Goal: Communication & Community: Answer question/provide support

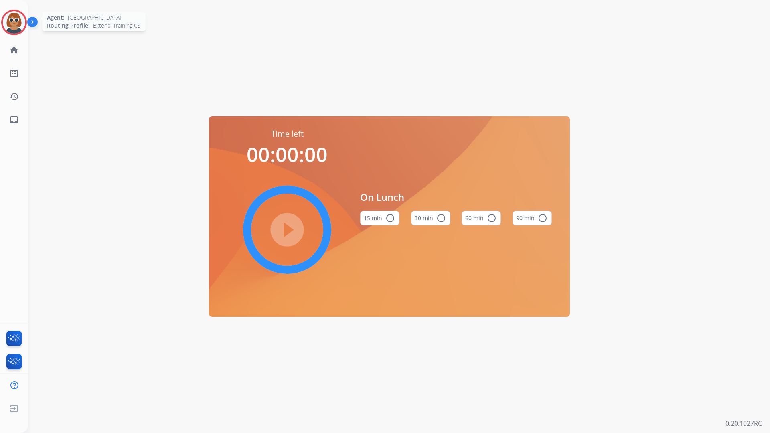
click at [13, 18] on img at bounding box center [14, 22] width 22 height 22
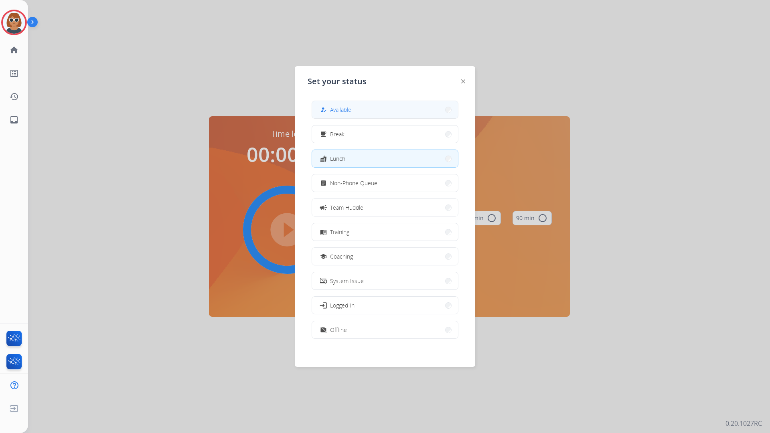
click at [368, 106] on button "how_to_reg Available" at bounding box center [385, 109] width 146 height 17
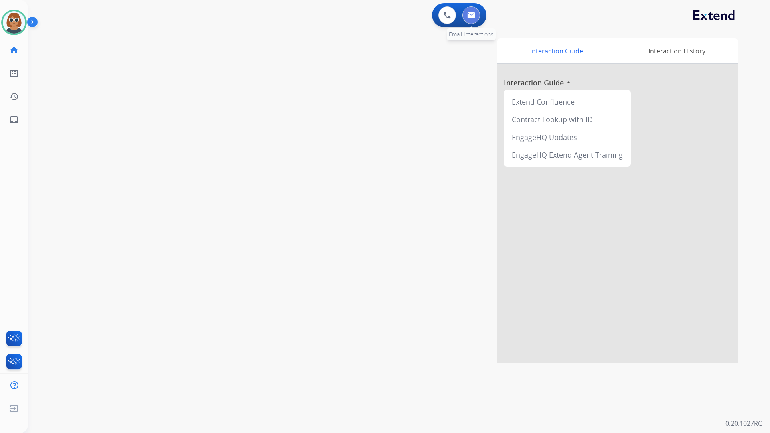
click at [468, 22] on button at bounding box center [471, 15] width 18 height 18
select select "**********"
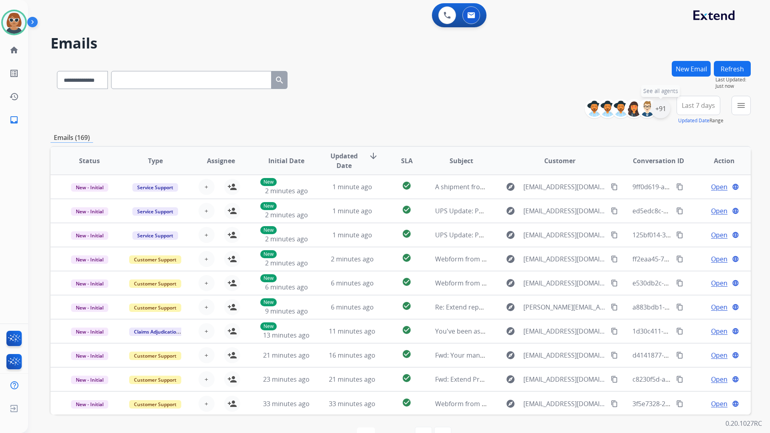
click at [662, 107] on div "+91" at bounding box center [660, 108] width 19 height 19
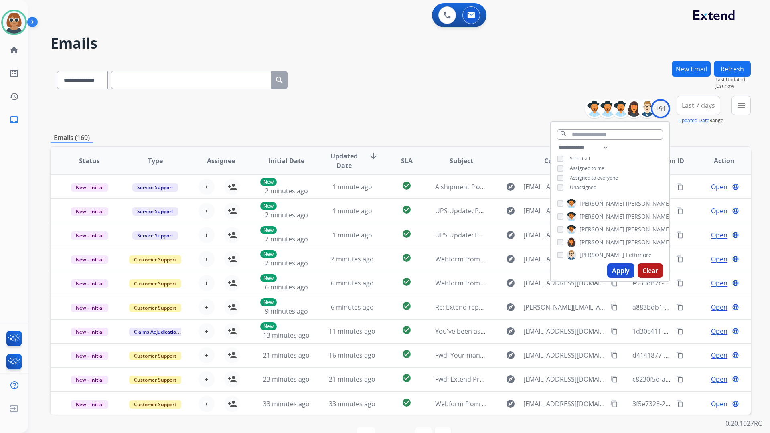
click at [617, 269] on button "Apply" at bounding box center [620, 270] width 27 height 14
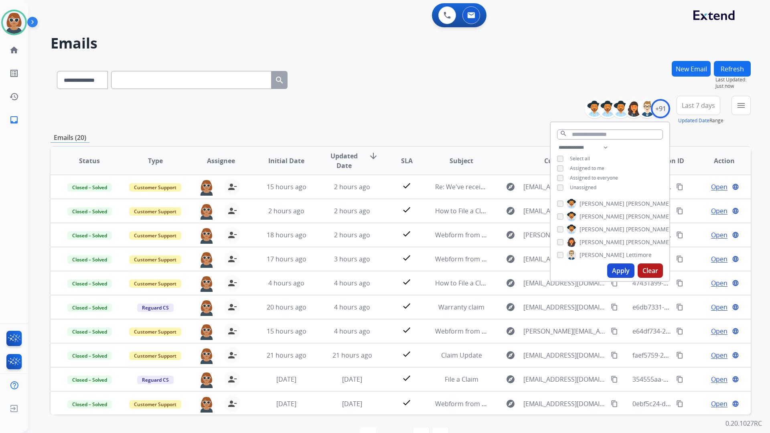
drag, startPoint x: 706, startPoint y: 105, endPoint x: 710, endPoint y: 108, distance: 5.1
click at [708, 106] on span "Last 7 days" at bounding box center [698, 105] width 33 height 3
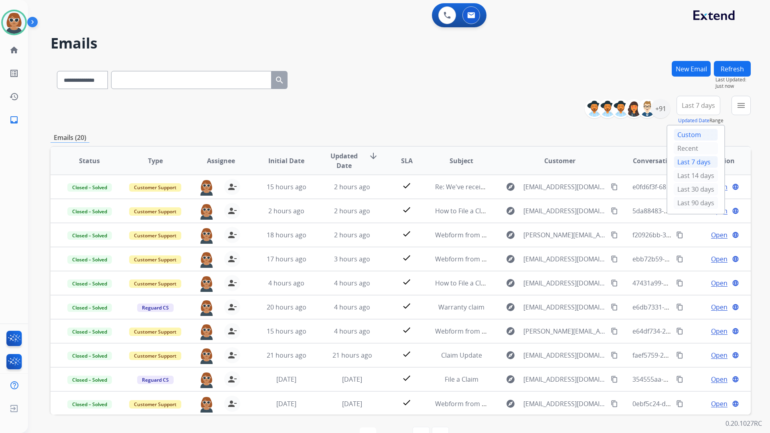
click at [694, 137] on div "Custom" at bounding box center [696, 135] width 44 height 12
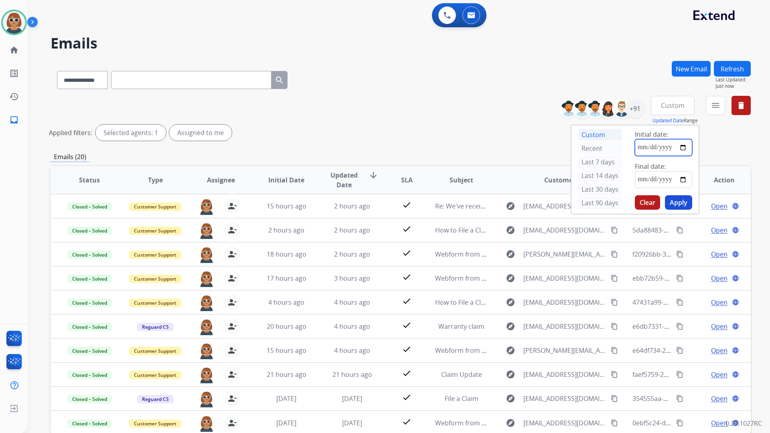
click at [684, 142] on input "date" at bounding box center [663, 147] width 57 height 17
click at [683, 145] on input "date" at bounding box center [663, 147] width 57 height 17
type input "**********"
click at [683, 181] on input "date" at bounding box center [663, 179] width 57 height 17
type input "**********"
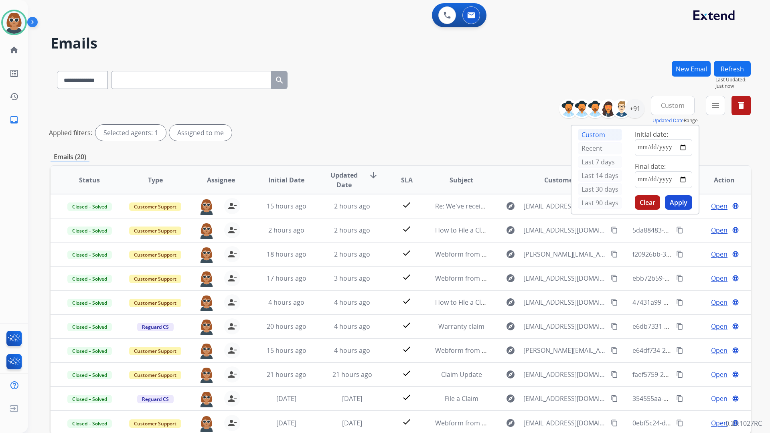
click at [682, 205] on button "Apply" at bounding box center [678, 202] width 27 height 14
click at [499, 126] on div "Applied filters: Selected agents: 1 Assigned to me" at bounding box center [399, 133] width 700 height 16
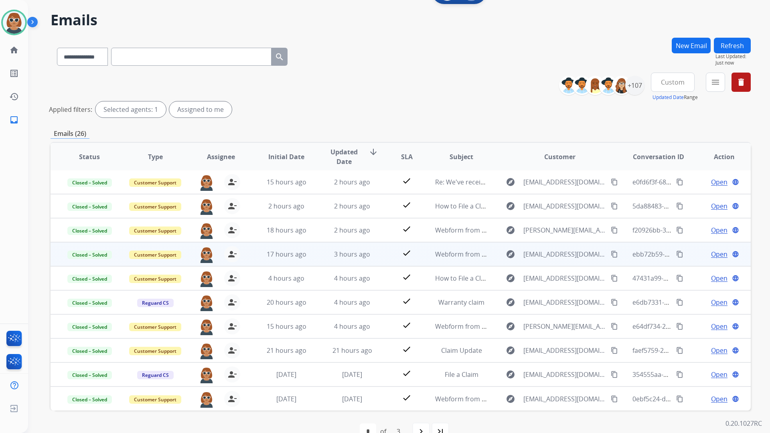
scroll to position [43, 0]
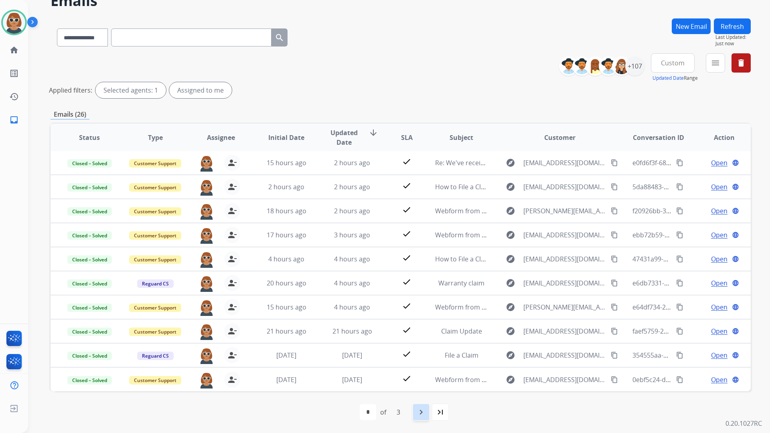
click at [422, 410] on mat-icon "navigate_next" at bounding box center [421, 412] width 10 height 10
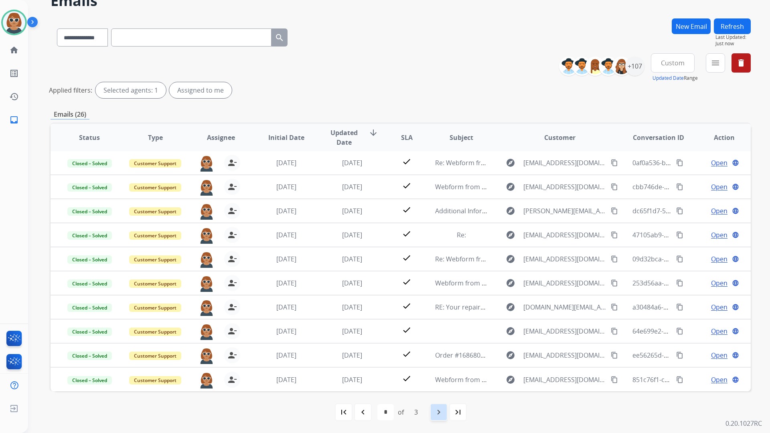
click at [434, 407] on mat-icon "navigate_next" at bounding box center [439, 412] width 10 height 10
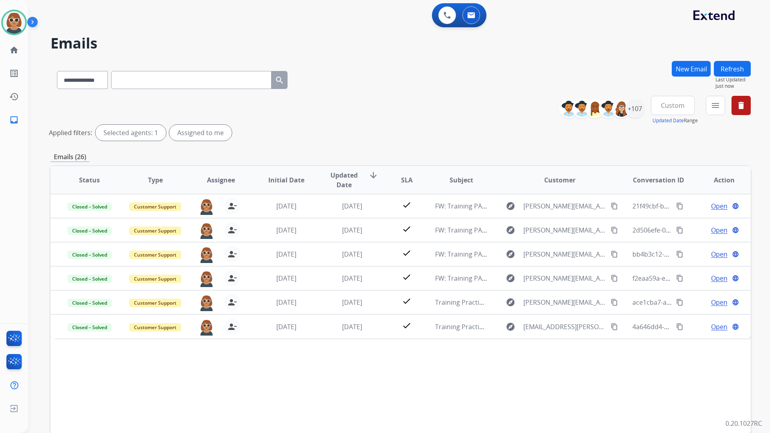
scroll to position [0, 0]
click at [713, 107] on mat-icon "menu" at bounding box center [715, 106] width 10 height 10
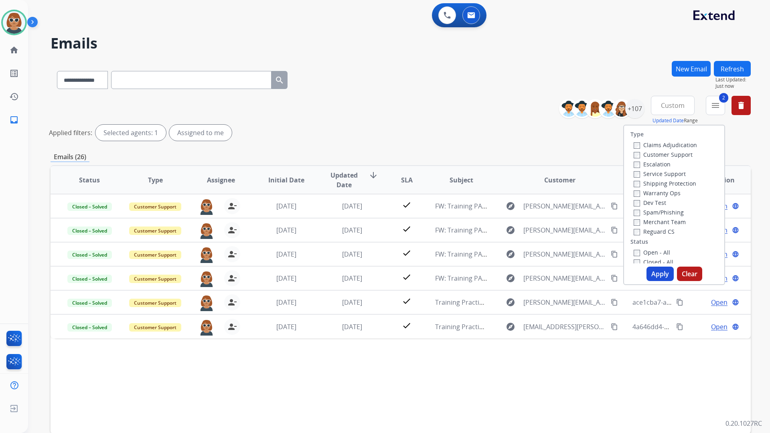
click at [636, 233] on label "Reguard CS" at bounding box center [654, 232] width 41 height 8
drag, startPoint x: 632, startPoint y: 258, endPoint x: 642, endPoint y: 257, distance: 10.1
click at [634, 258] on div "Closed - All" at bounding box center [676, 262] width 84 height 10
click at [656, 271] on button "Apply" at bounding box center [659, 274] width 27 height 14
select select "*"
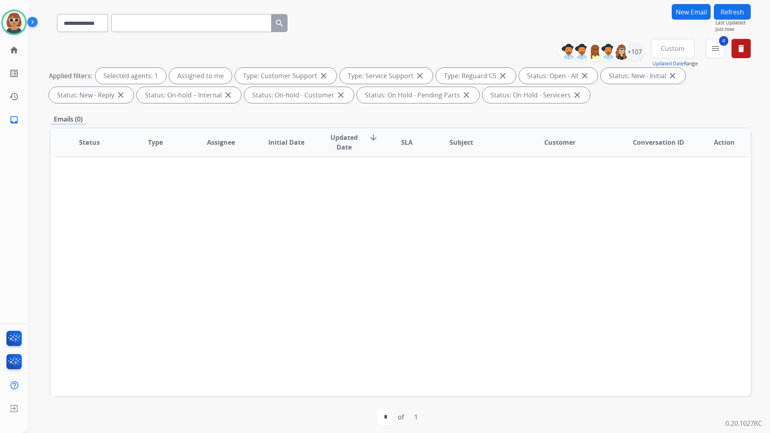
scroll to position [62, 0]
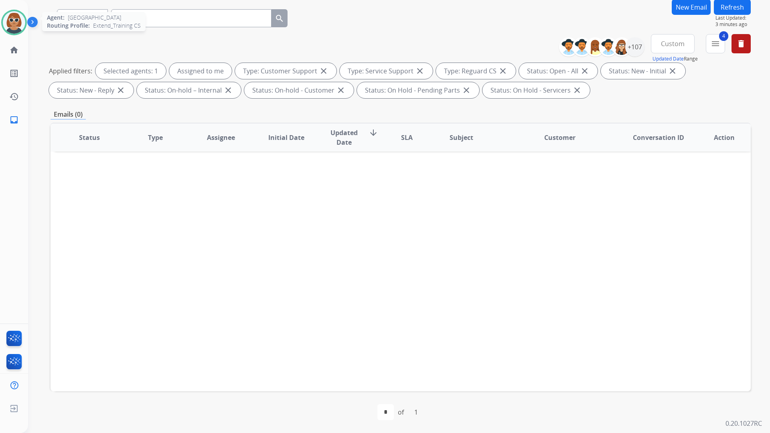
click at [18, 23] on img at bounding box center [14, 22] width 22 height 22
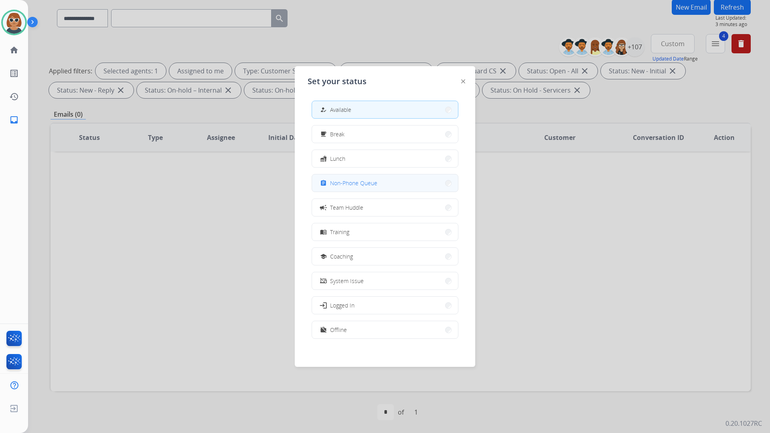
click at [382, 180] on button "assignment Non-Phone Queue" at bounding box center [385, 182] width 146 height 17
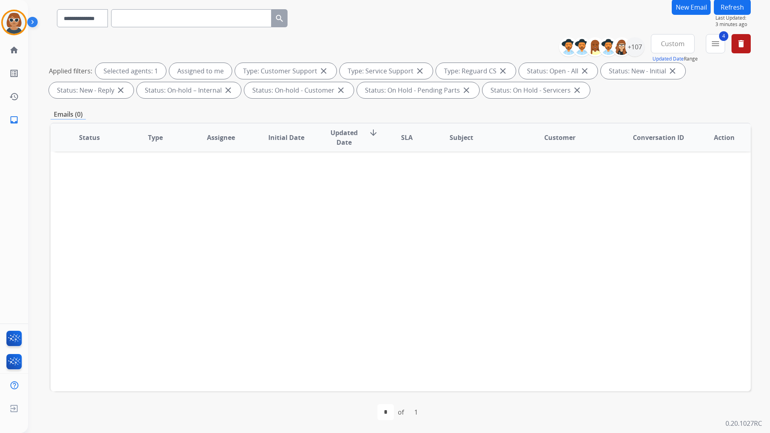
click at [494, 155] on div "Status Type Assignee Initial Date Updated Date arrow_downward SLA Subject Custo…" at bounding box center [401, 257] width 700 height 269
click at [14, 23] on img at bounding box center [14, 22] width 22 height 22
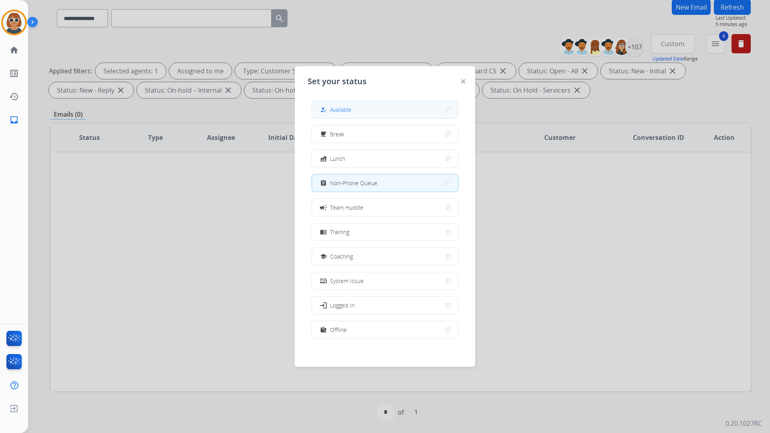
click at [348, 113] on span "Available" at bounding box center [340, 109] width 21 height 8
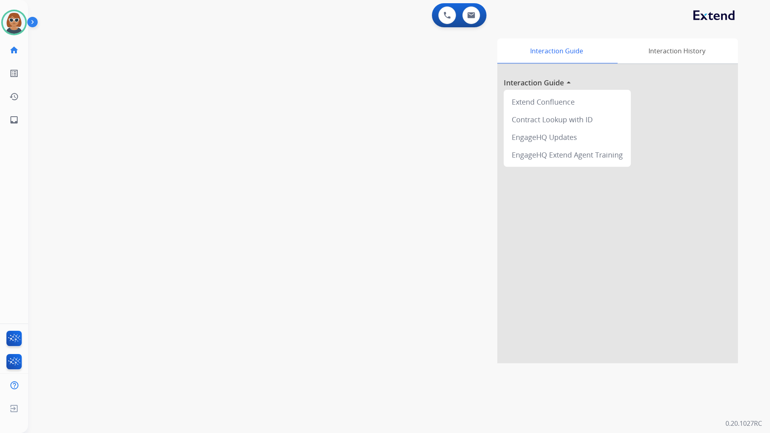
drag, startPoint x: 329, startPoint y: 174, endPoint x: 343, endPoint y: 177, distance: 14.5
click at [328, 174] on div "Interaction Guide Interaction History Interaction Guide arrow_drop_up Extend Co…" at bounding box center [501, 200] width 472 height 325
click at [469, 19] on button at bounding box center [471, 15] width 18 height 18
select select "**********"
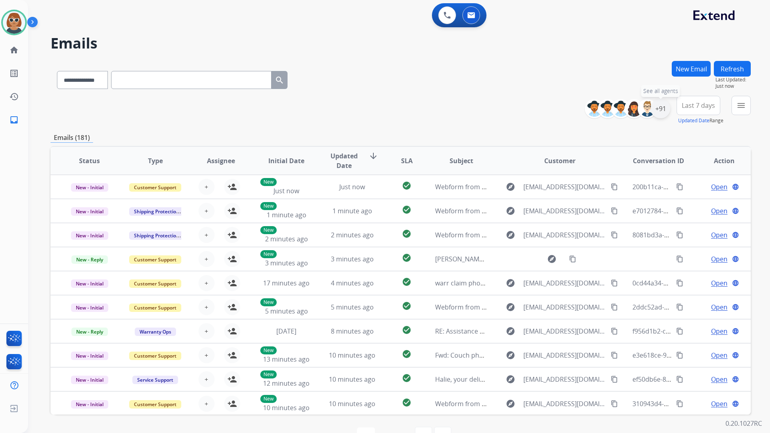
click at [661, 111] on div "+91" at bounding box center [660, 108] width 19 height 19
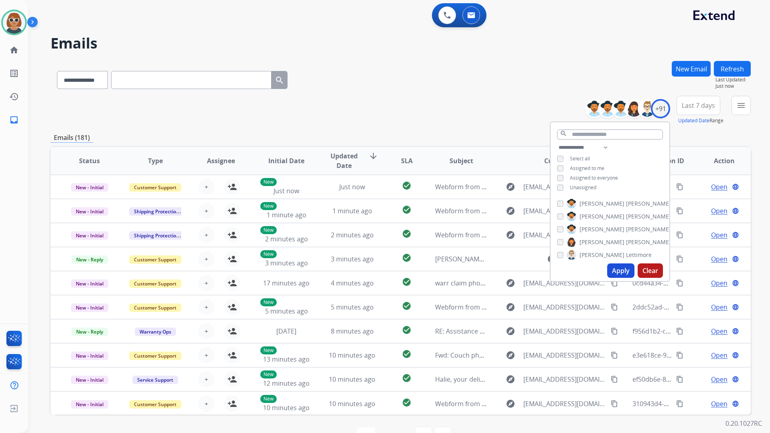
click at [615, 268] on button "Apply" at bounding box center [620, 270] width 27 height 14
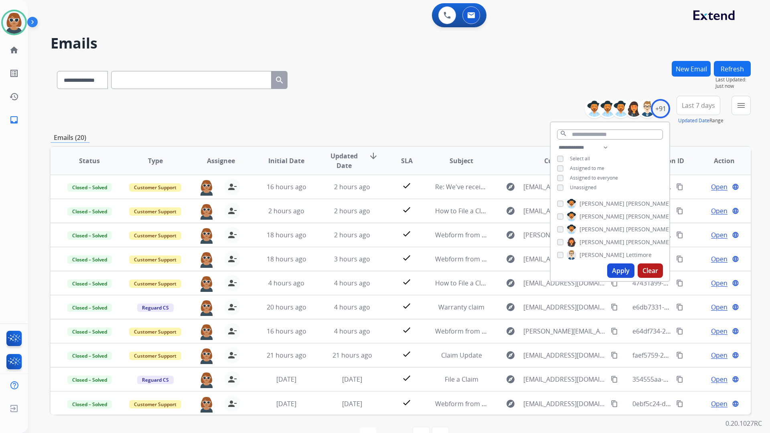
click at [713, 107] on button "Last 7 days" at bounding box center [698, 105] width 44 height 19
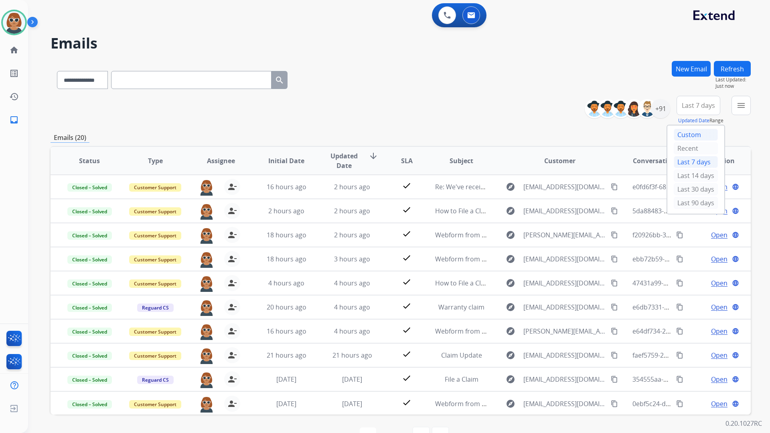
click at [692, 134] on div "Custom" at bounding box center [696, 135] width 44 height 12
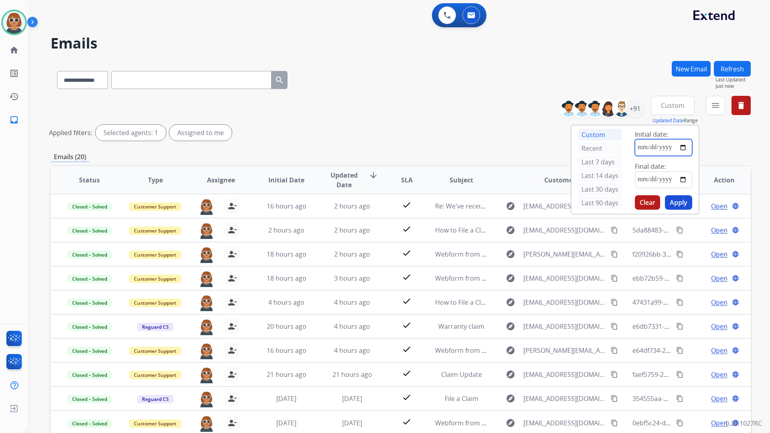
click at [684, 148] on input "date" at bounding box center [663, 147] width 57 height 17
type input "**********"
click at [688, 180] on input "date" at bounding box center [663, 179] width 57 height 17
click at [686, 178] on input "date" at bounding box center [663, 179] width 57 height 17
type input "**********"
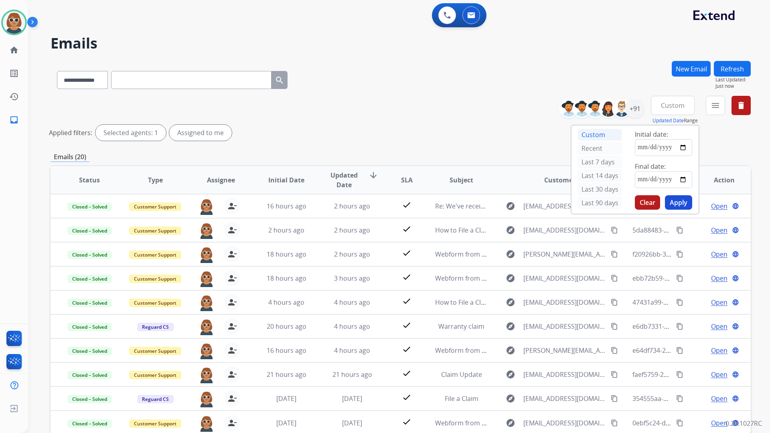
click at [675, 201] on button "Apply" at bounding box center [678, 202] width 27 height 14
click at [675, 200] on button "Apply" at bounding box center [678, 202] width 27 height 14
click at [436, 101] on div "**********" at bounding box center [401, 120] width 700 height 48
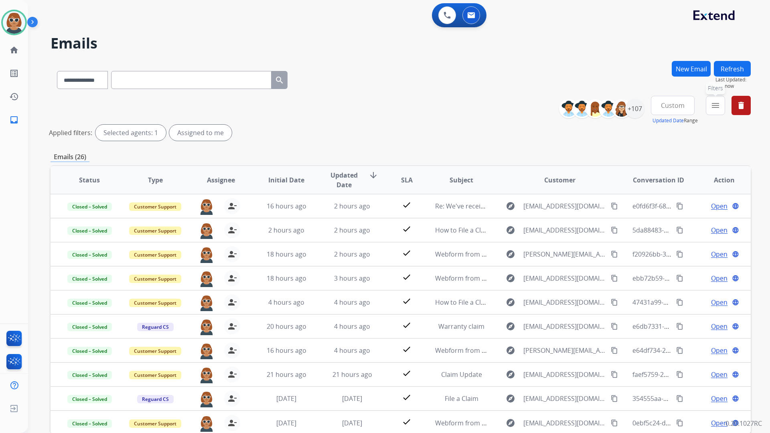
click at [712, 103] on mat-icon "menu" at bounding box center [715, 106] width 10 height 10
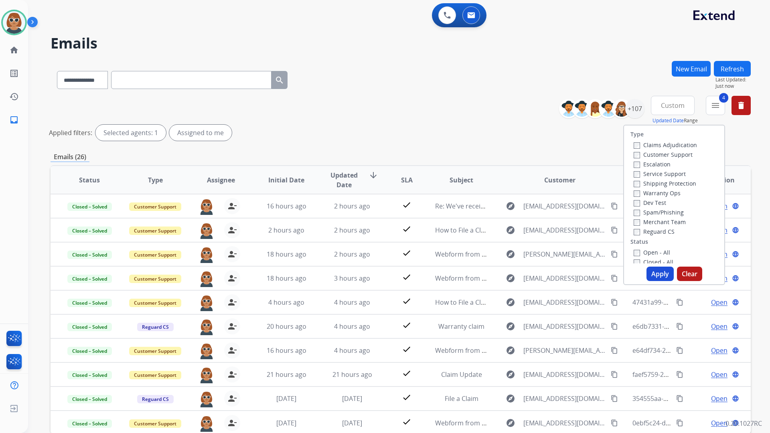
click at [653, 275] on button "Apply" at bounding box center [659, 274] width 27 height 14
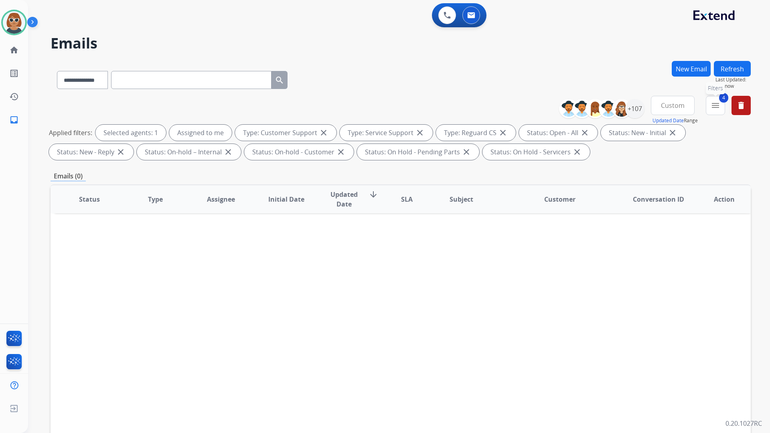
click at [717, 107] on mat-icon "menu" at bounding box center [715, 106] width 10 height 10
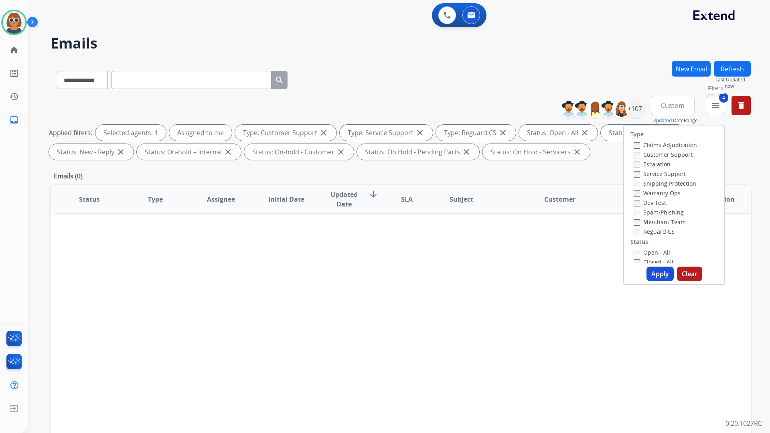
click at [712, 108] on mat-icon "menu" at bounding box center [715, 106] width 10 height 10
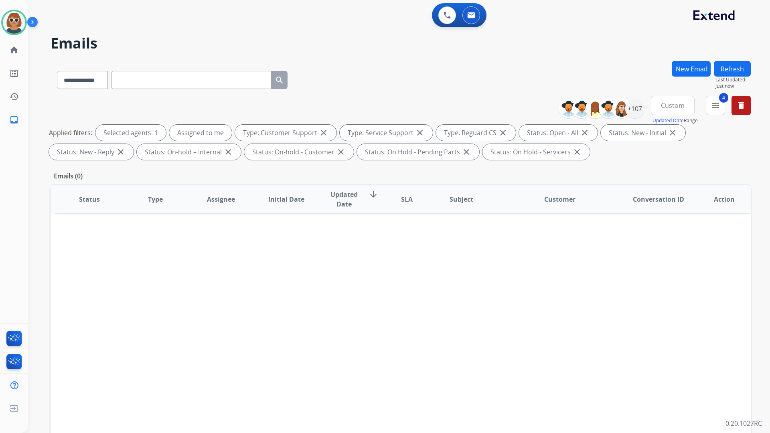
click at [670, 104] on span "Custom" at bounding box center [673, 105] width 24 height 3
click at [636, 109] on div "+107" at bounding box center [634, 108] width 19 height 19
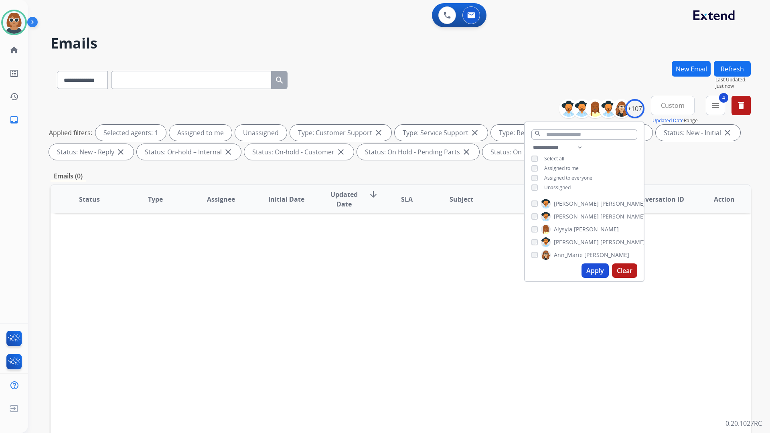
click at [593, 269] on button "Apply" at bounding box center [594, 270] width 27 height 14
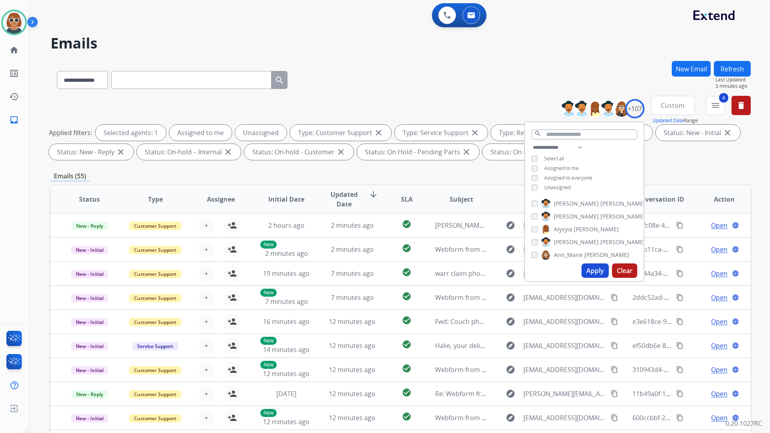
click at [427, 73] on div "**********" at bounding box center [401, 78] width 700 height 35
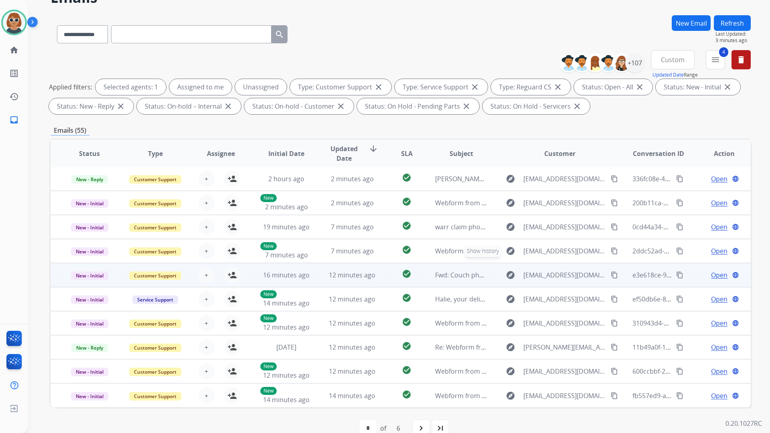
scroll to position [62, 0]
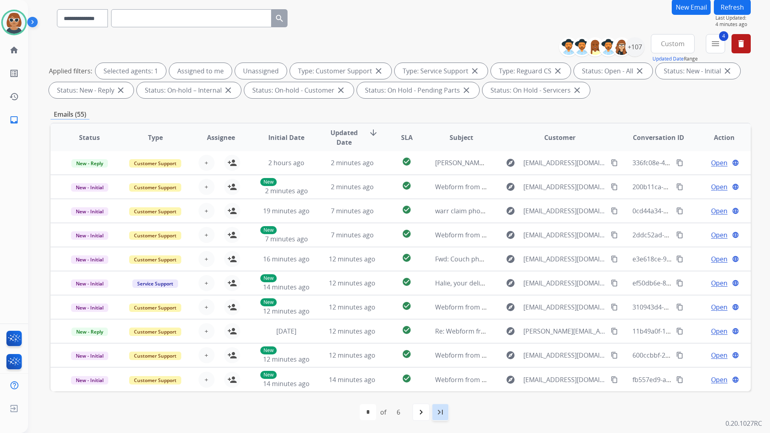
click at [443, 415] on mat-icon "last_page" at bounding box center [440, 412] width 10 height 10
select select "*"
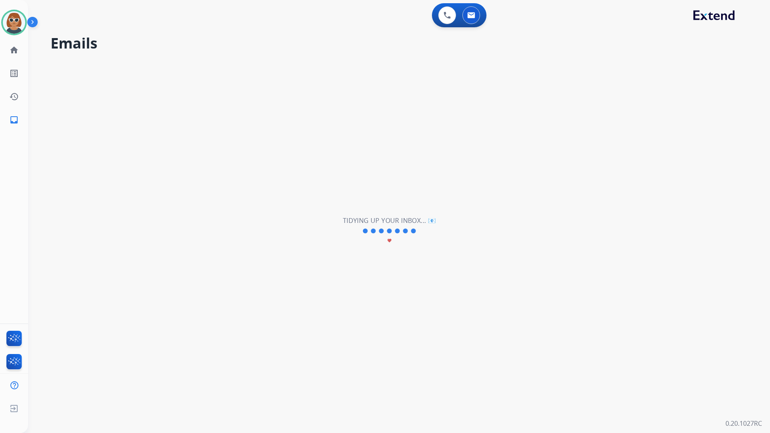
scroll to position [0, 0]
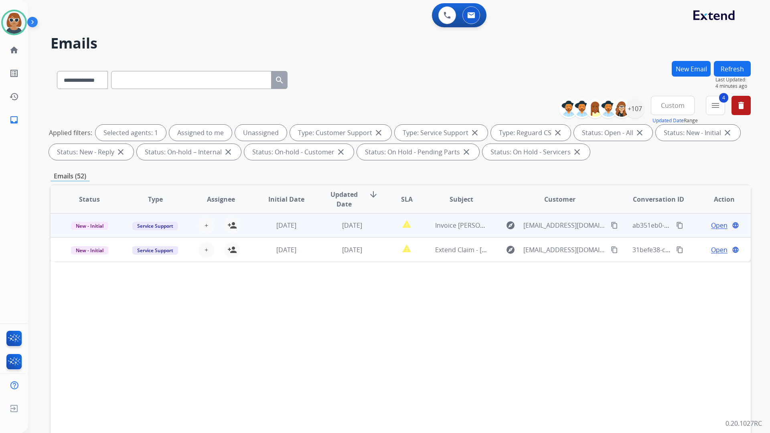
click at [714, 224] on span "Open" at bounding box center [719, 226] width 16 height 10
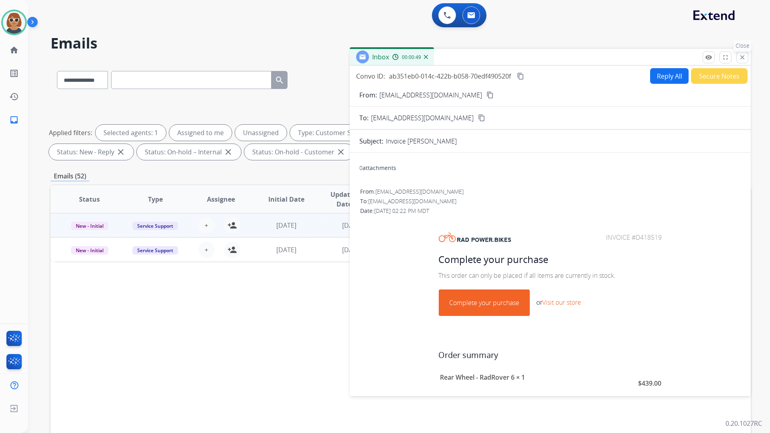
click at [748, 57] on button "close Close" at bounding box center [742, 57] width 12 height 12
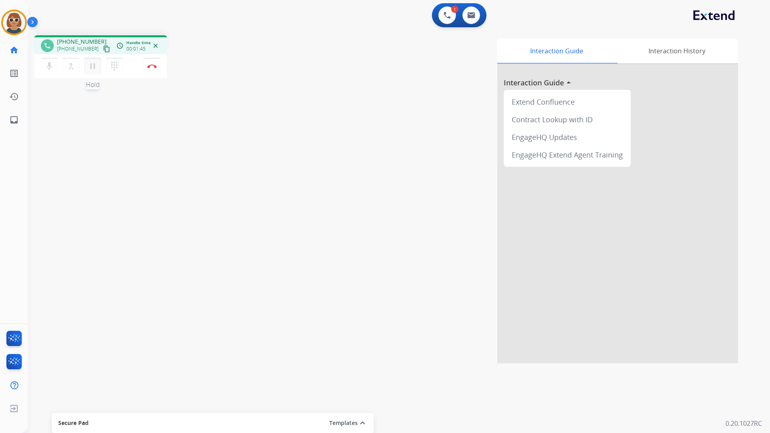
click at [96, 69] on mat-icon "pause" at bounding box center [93, 66] width 10 height 10
click at [93, 69] on mat-icon "play_arrow" at bounding box center [93, 66] width 10 height 10
click at [95, 69] on mat-icon "pause" at bounding box center [93, 66] width 10 height 10
click at [88, 67] on mat-icon "play_arrow" at bounding box center [93, 66] width 10 height 10
click at [92, 68] on mat-icon "pause" at bounding box center [93, 66] width 10 height 10
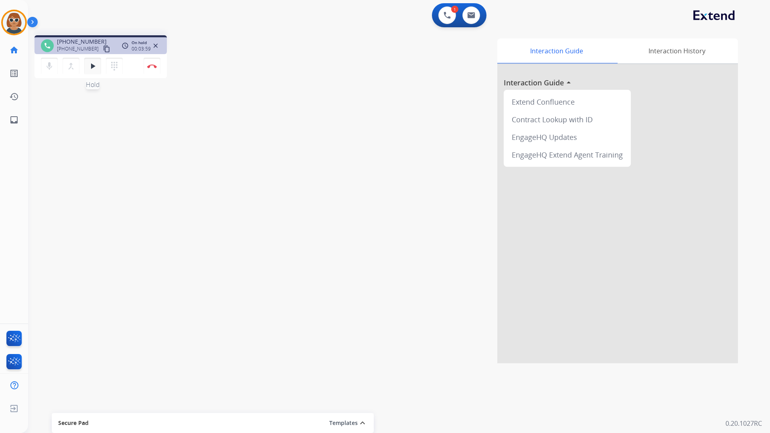
click at [91, 69] on mat-icon "play_arrow" at bounding box center [93, 66] width 10 height 10
click at [162, 69] on div "mic Mute merge_type Bridge pause Hold dialpad Dialpad Disconnect" at bounding box center [100, 66] width 132 height 24
click at [154, 69] on button "Disconnect" at bounding box center [152, 66] width 17 height 17
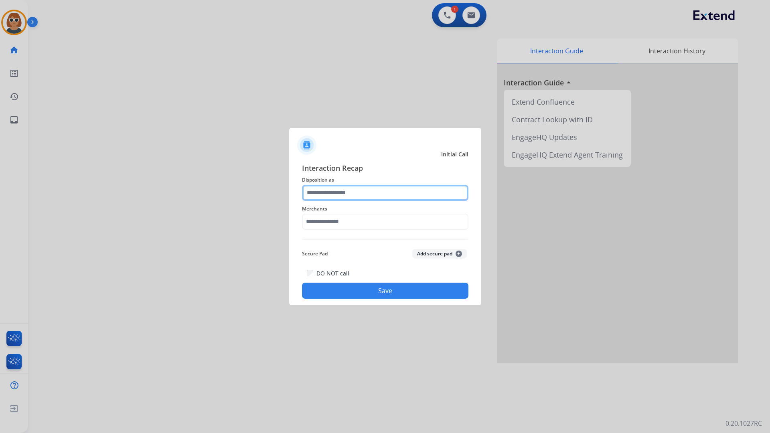
click at [346, 186] on input "text" at bounding box center [385, 193] width 166 height 16
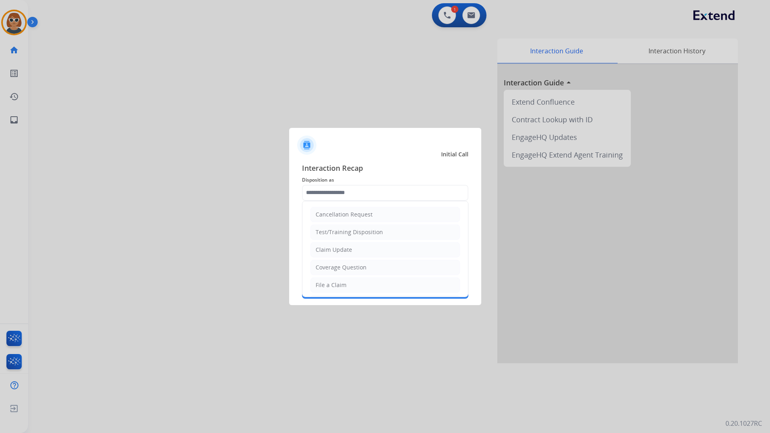
click at [12, 26] on div at bounding box center [385, 216] width 770 height 433
click at [392, 197] on input "text" at bounding box center [385, 193] width 166 height 16
click at [392, 222] on li "Claim Update" at bounding box center [385, 214] width 150 height 15
type input "**********"
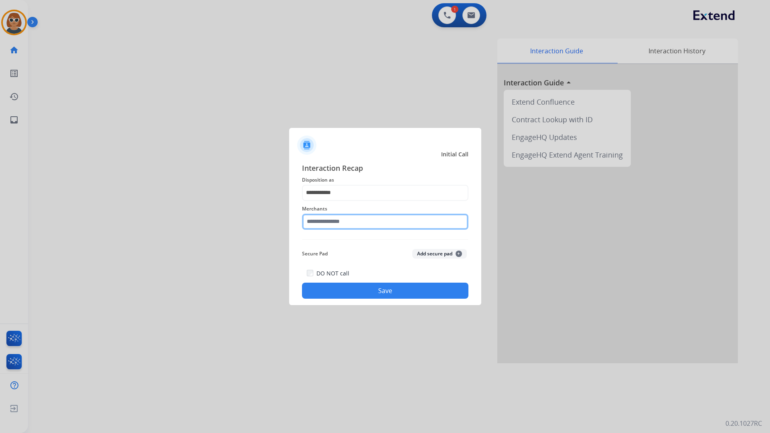
click at [392, 222] on input "text" at bounding box center [385, 222] width 166 height 16
click at [310, 220] on input "*" at bounding box center [385, 222] width 166 height 16
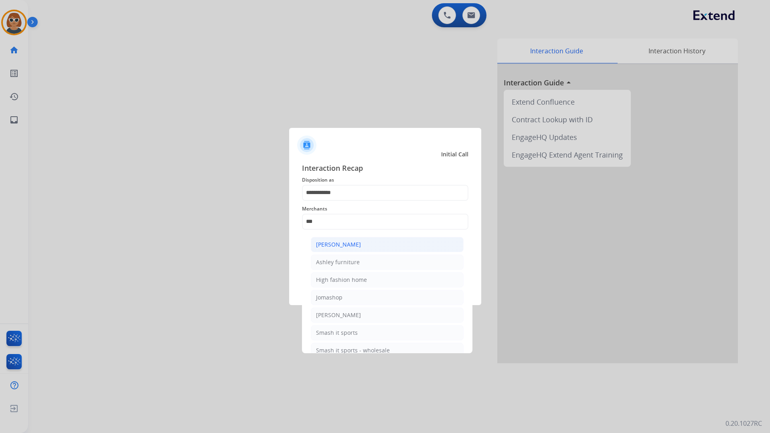
click at [329, 249] on li "[PERSON_NAME]" at bounding box center [387, 244] width 153 height 15
type input "**********"
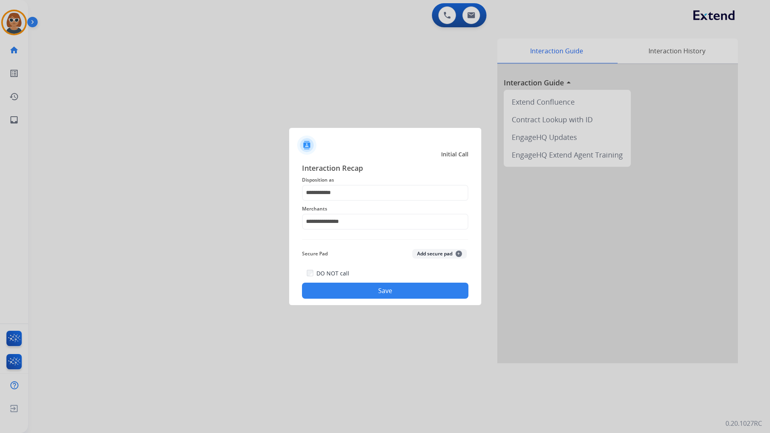
click at [397, 289] on button "Save" at bounding box center [385, 291] width 166 height 16
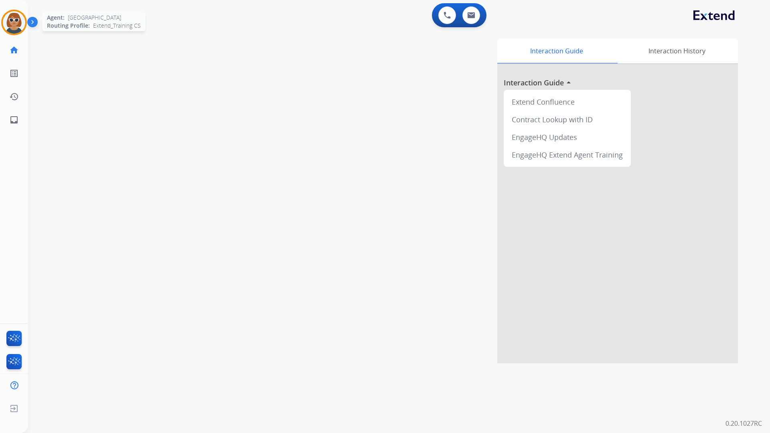
click at [18, 17] on img at bounding box center [14, 22] width 22 height 22
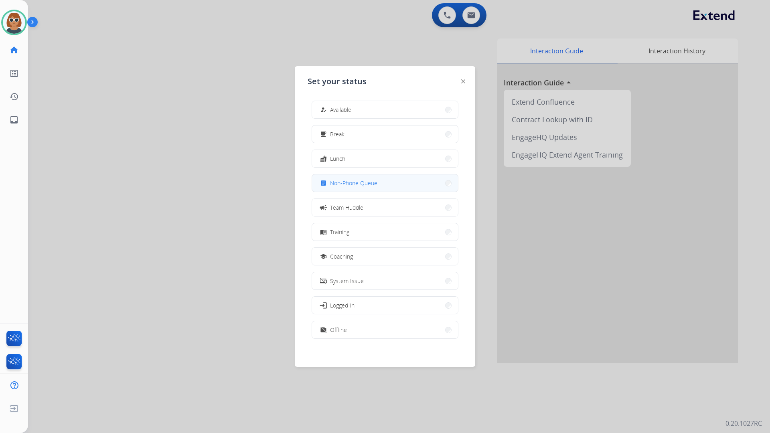
click at [365, 178] on div "assignment Non-Phone Queue" at bounding box center [347, 183] width 59 height 10
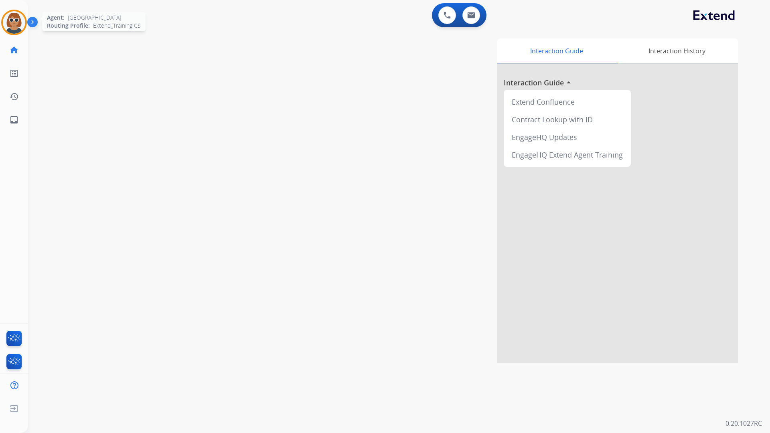
click at [20, 22] on img at bounding box center [14, 22] width 22 height 22
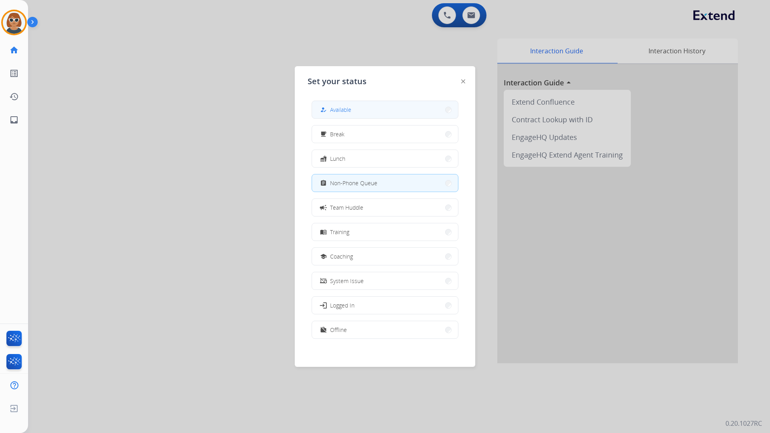
click at [343, 108] on span "Available" at bounding box center [340, 109] width 21 height 8
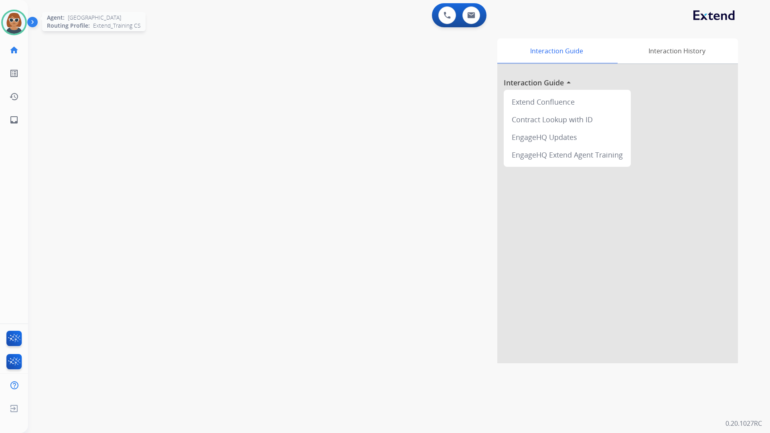
click at [10, 26] on img at bounding box center [14, 22] width 22 height 22
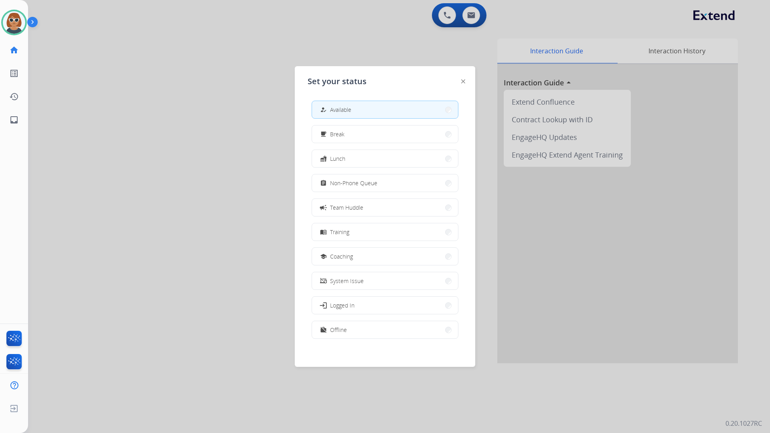
click at [168, 27] on div at bounding box center [385, 216] width 770 height 433
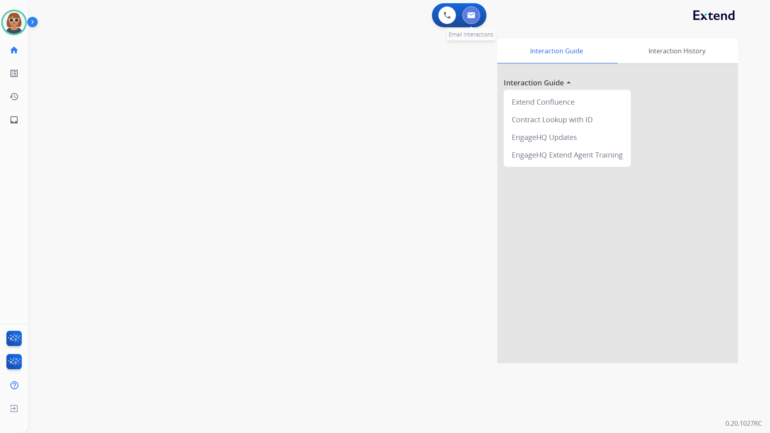
click at [468, 22] on button at bounding box center [471, 15] width 18 height 18
select select "**********"
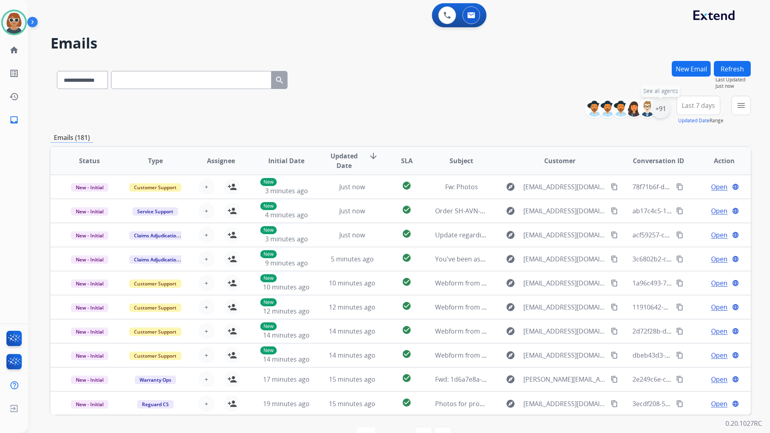
click at [659, 112] on div "+91" at bounding box center [660, 108] width 19 height 19
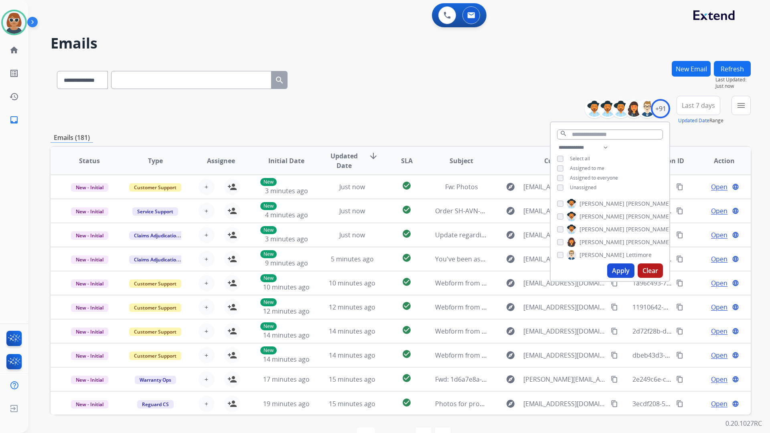
click at [615, 273] on button "Apply" at bounding box center [620, 270] width 27 height 14
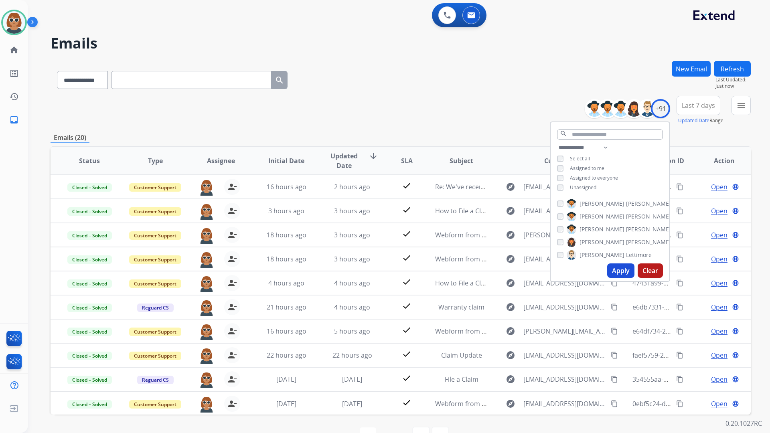
click at [706, 100] on button "Last 7 days" at bounding box center [698, 105] width 44 height 19
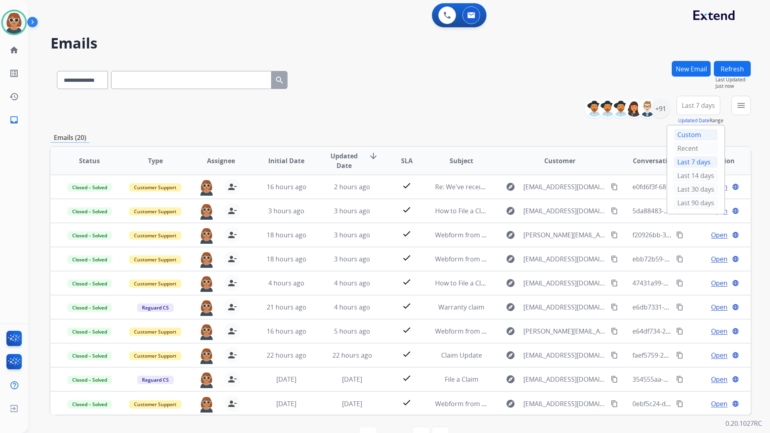
click at [697, 132] on div "Custom" at bounding box center [696, 135] width 44 height 12
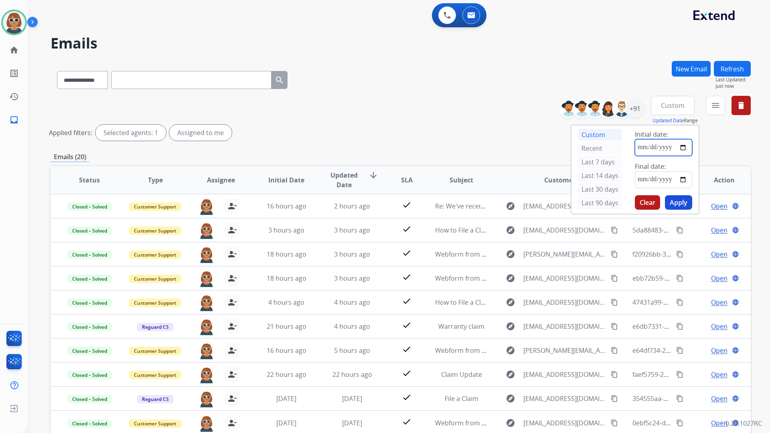
click at [685, 153] on input "date" at bounding box center [663, 147] width 57 height 17
click at [684, 152] on input "date" at bounding box center [663, 147] width 57 height 17
click at [684, 150] on input "date" at bounding box center [663, 147] width 57 height 17
type input "**********"
click at [686, 181] on input "date" at bounding box center [663, 179] width 57 height 17
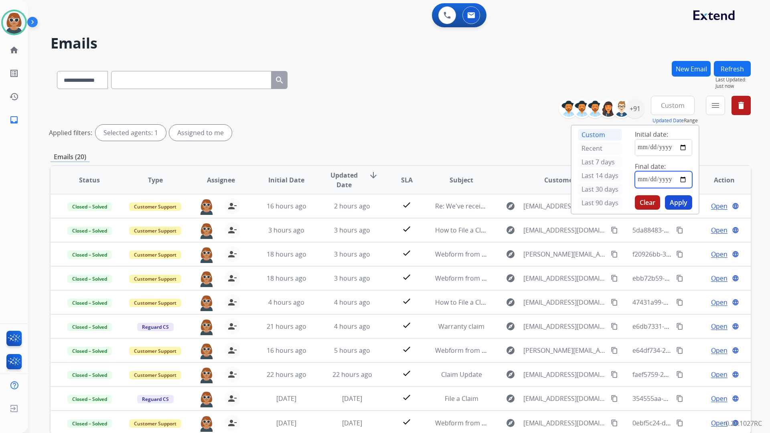
type input "**********"
click at [686, 203] on button "Apply" at bounding box center [678, 202] width 27 height 14
click at [508, 108] on div "**********" at bounding box center [401, 120] width 700 height 48
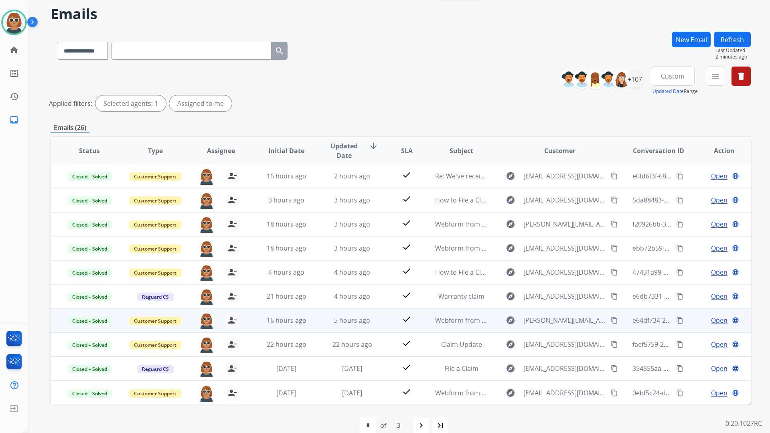
scroll to position [43, 0]
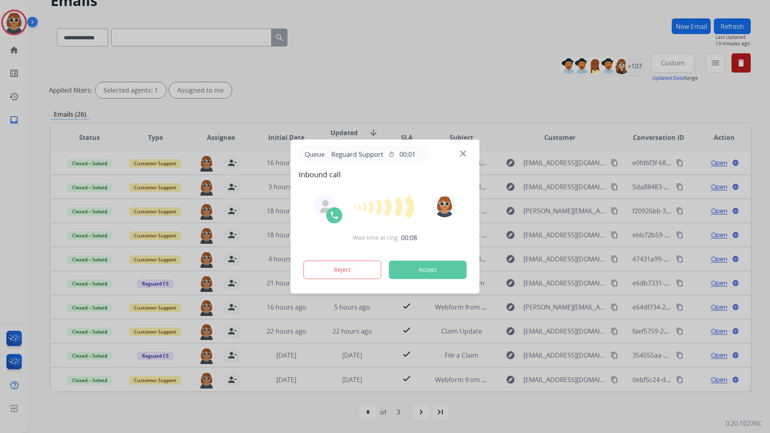
click at [439, 269] on button "Accept" at bounding box center [428, 270] width 78 height 18
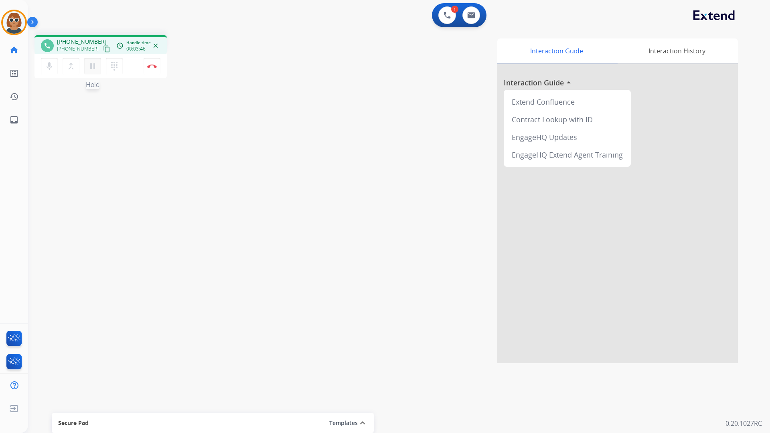
click at [96, 71] on button "pause Hold" at bounding box center [92, 66] width 17 height 17
click at [94, 60] on button "play_arrow Hold" at bounding box center [92, 66] width 17 height 17
click at [187, 145] on div "phone +14078681304 +14078681304 content_copy access_time Call metrics Queue 00:…" at bounding box center [389, 196] width 723 height 334
click at [94, 65] on mat-icon "pause" at bounding box center [93, 66] width 10 height 10
click at [94, 70] on mat-icon "play_arrow" at bounding box center [93, 66] width 10 height 10
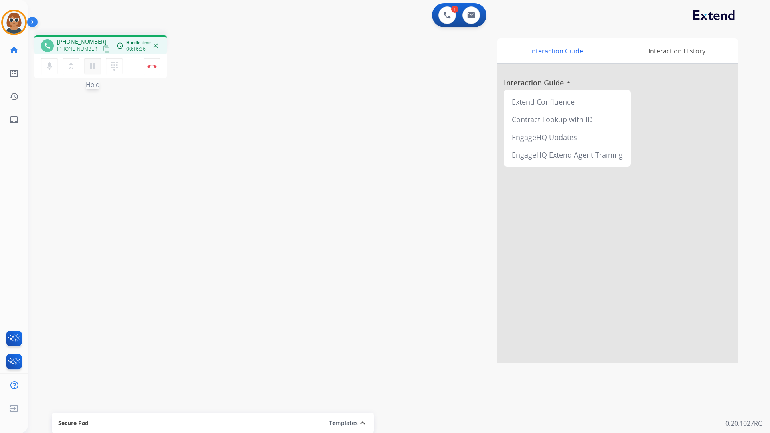
click at [95, 69] on mat-icon "pause" at bounding box center [93, 66] width 10 height 10
click at [91, 71] on mat-icon "play_arrow" at bounding box center [93, 66] width 10 height 10
click at [15, 55] on link "home Home" at bounding box center [14, 50] width 22 height 22
click at [152, 68] on button "Disconnect" at bounding box center [152, 66] width 17 height 17
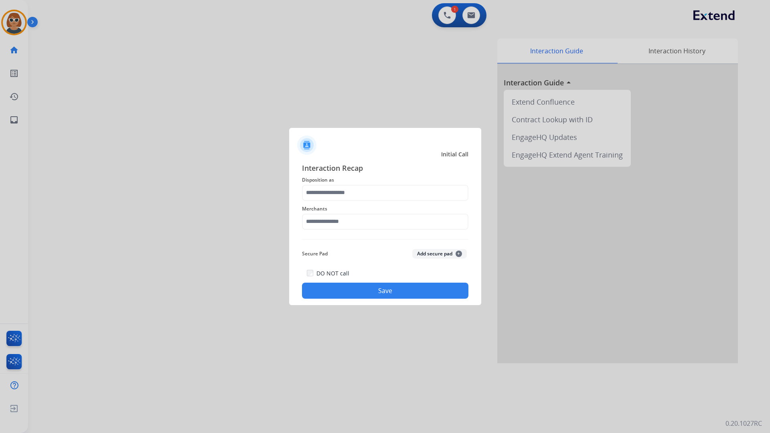
click at [22, 26] on div at bounding box center [385, 216] width 770 height 433
click at [350, 190] on input "text" at bounding box center [385, 193] width 166 height 16
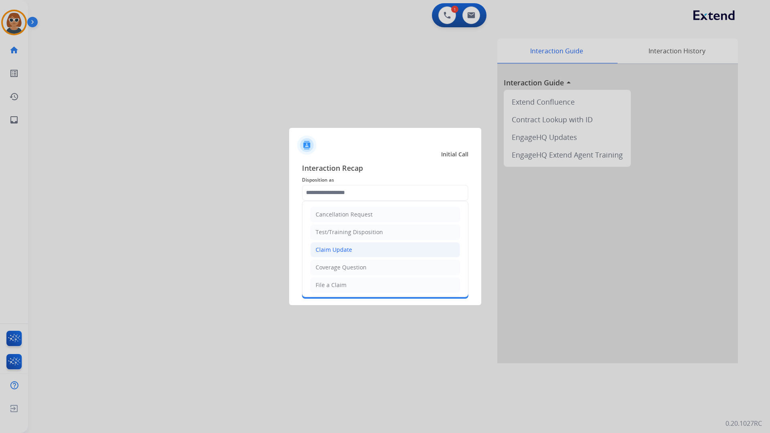
click at [370, 251] on li "Claim Update" at bounding box center [385, 249] width 150 height 15
type input "**********"
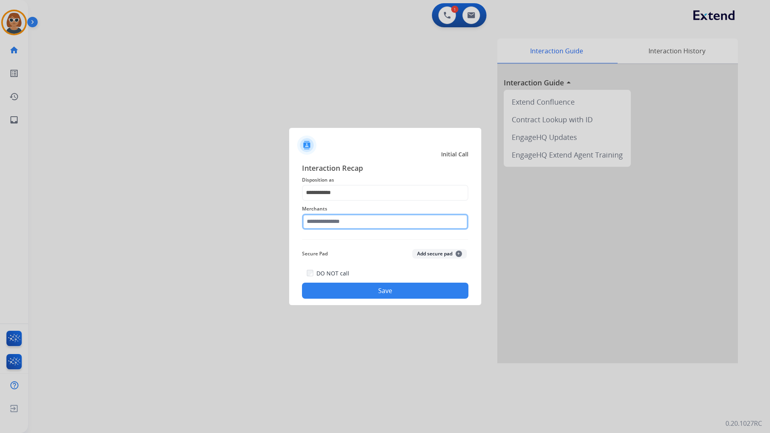
click at [351, 222] on input "text" at bounding box center [385, 222] width 166 height 16
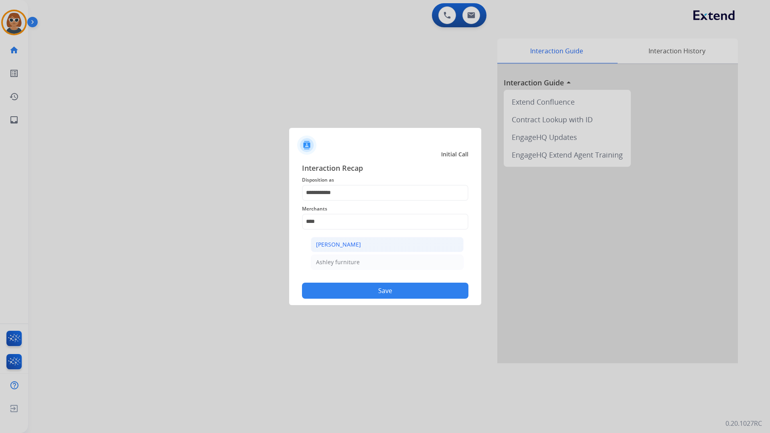
click at [348, 244] on div "[PERSON_NAME]" at bounding box center [338, 245] width 45 height 8
type input "**********"
click at [394, 288] on button "Save" at bounding box center [385, 291] width 166 height 16
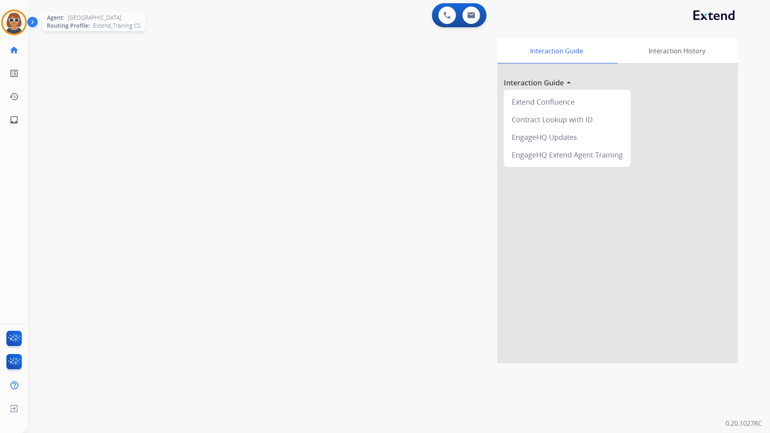
click at [18, 22] on img at bounding box center [14, 22] width 22 height 22
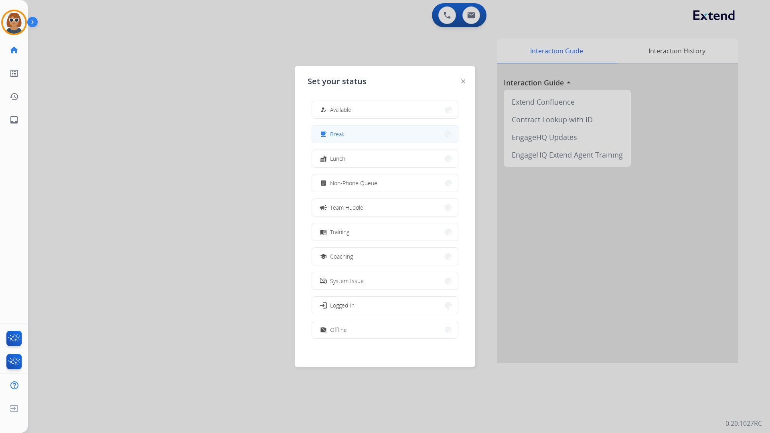
click at [347, 137] on button "free_breakfast Break" at bounding box center [385, 133] width 146 height 17
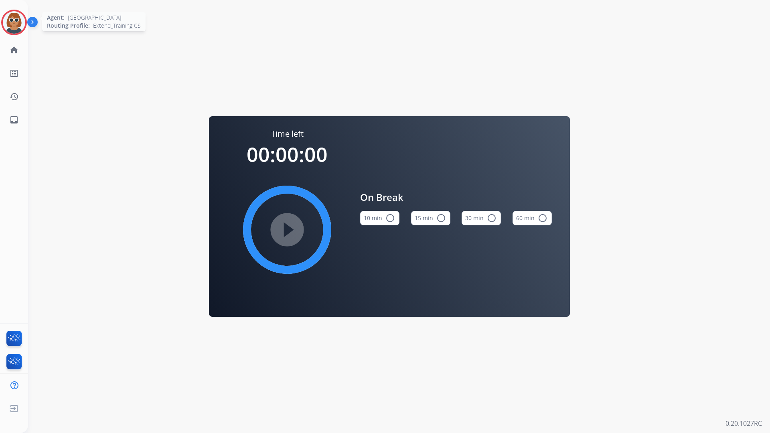
click at [17, 26] on img at bounding box center [14, 22] width 22 height 22
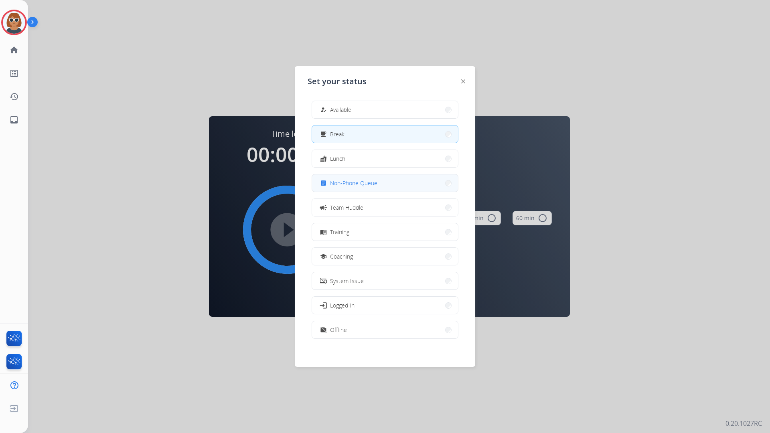
click at [358, 184] on span "Non-Phone Queue" at bounding box center [353, 183] width 47 height 8
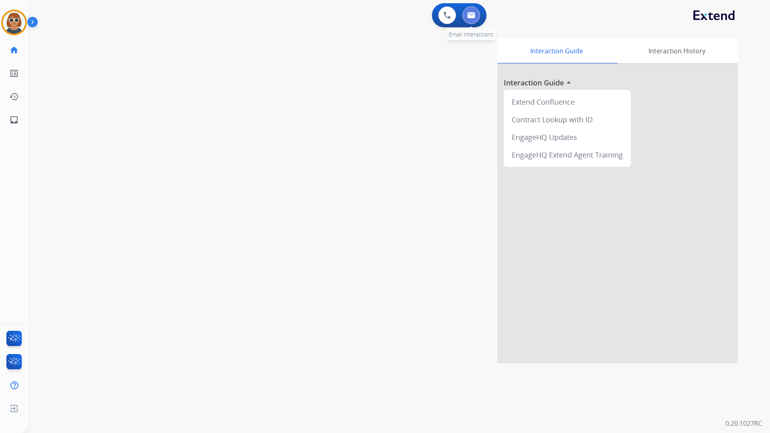
click at [467, 19] on button at bounding box center [471, 15] width 18 height 18
select select "**********"
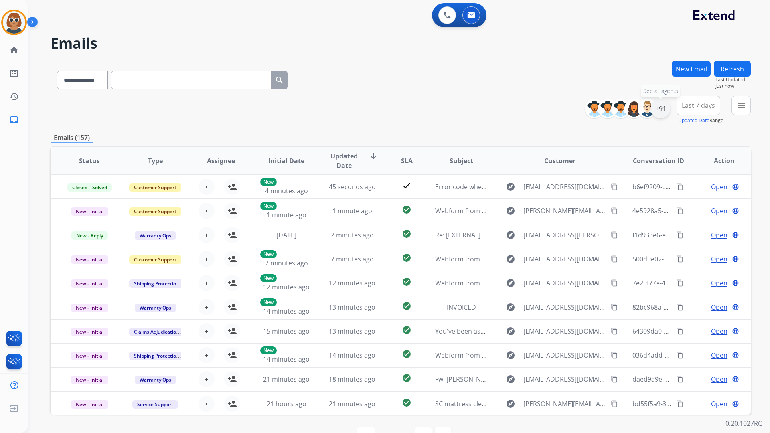
click at [657, 107] on div "+91" at bounding box center [660, 108] width 19 height 19
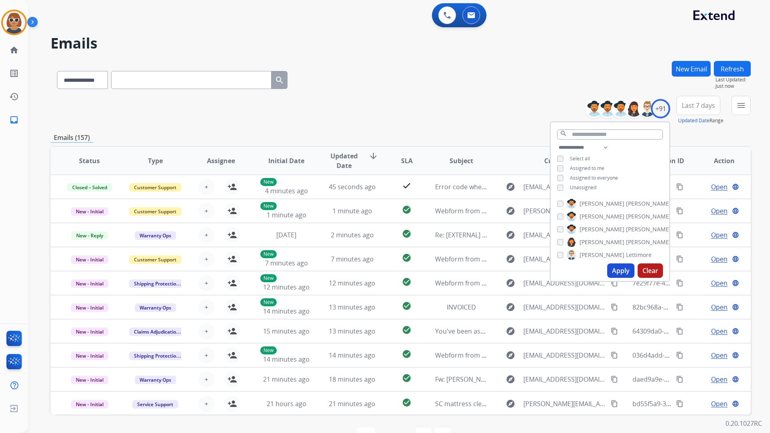
click at [621, 273] on button "Apply" at bounding box center [620, 270] width 27 height 14
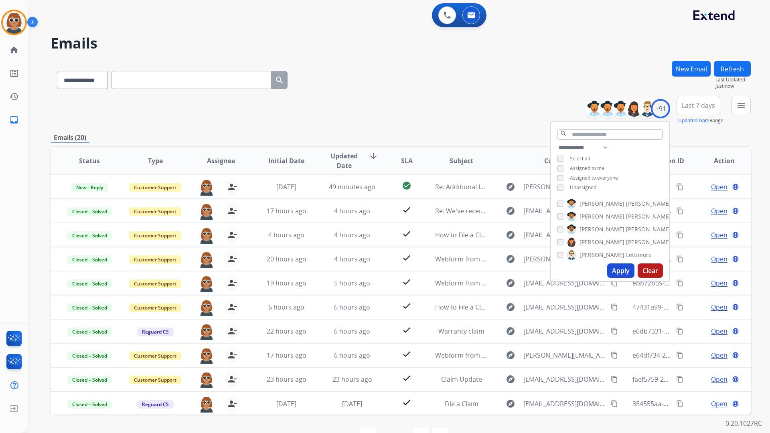
click at [700, 104] on span "Last 7 days" at bounding box center [698, 105] width 33 height 3
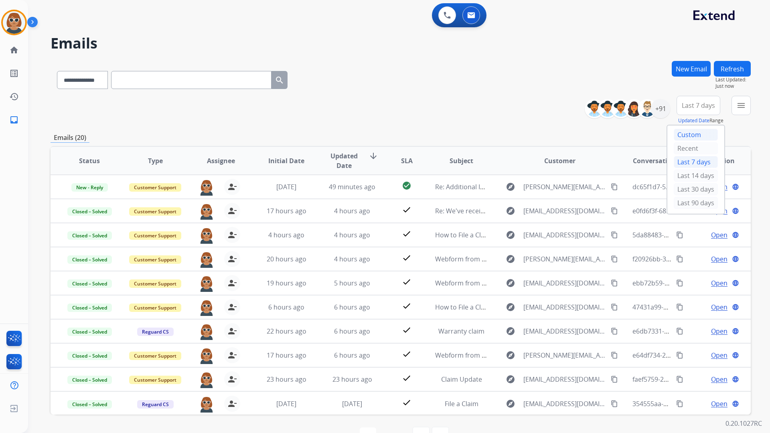
click at [685, 135] on div "Custom" at bounding box center [696, 135] width 44 height 12
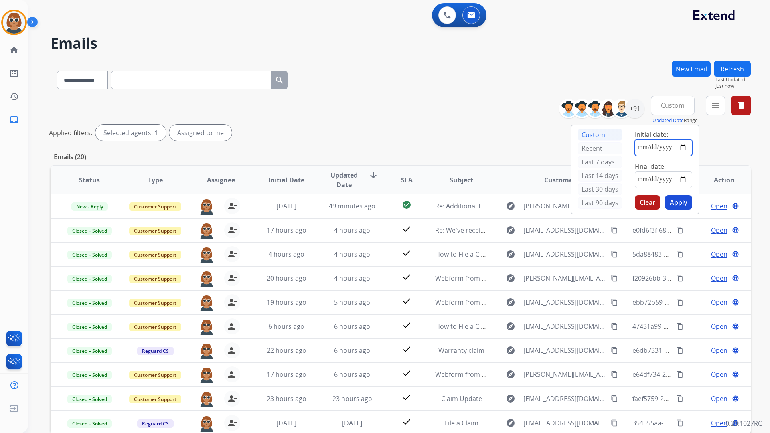
click at [681, 144] on input "date" at bounding box center [663, 147] width 57 height 17
type input "**********"
click at [684, 183] on input "date" at bounding box center [663, 179] width 57 height 17
type input "**********"
click at [672, 204] on button "Apply" at bounding box center [678, 202] width 27 height 14
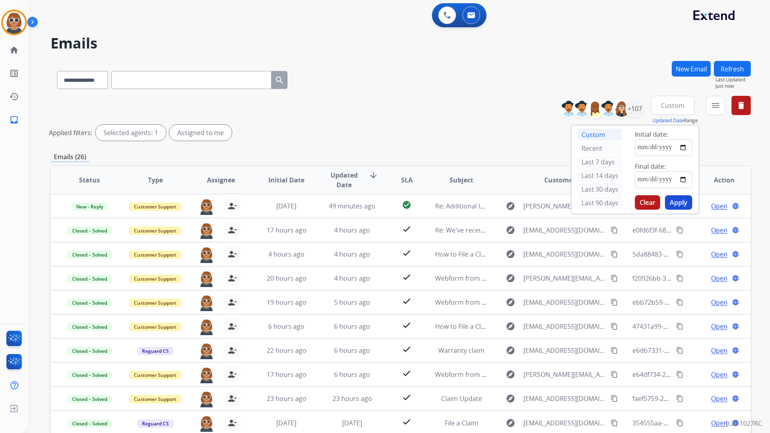
click at [454, 119] on div "**********" at bounding box center [401, 120] width 700 height 48
click at [411, 77] on div "**********" at bounding box center [401, 78] width 700 height 35
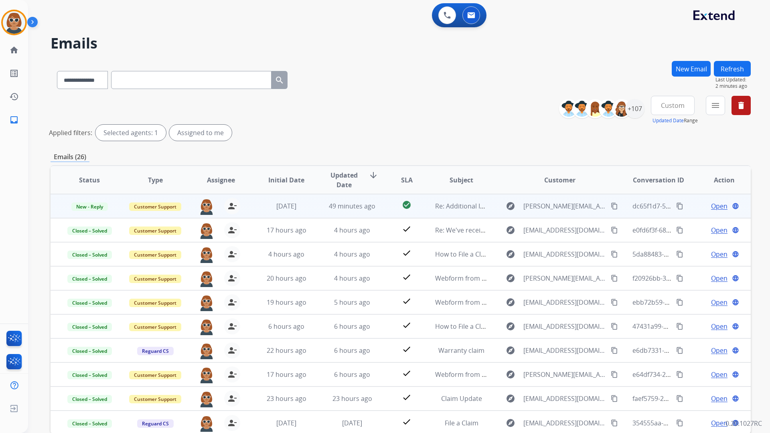
click at [611, 206] on mat-icon "content_copy" at bounding box center [614, 205] width 7 height 7
click at [718, 211] on td "Open language" at bounding box center [718, 206] width 66 height 24
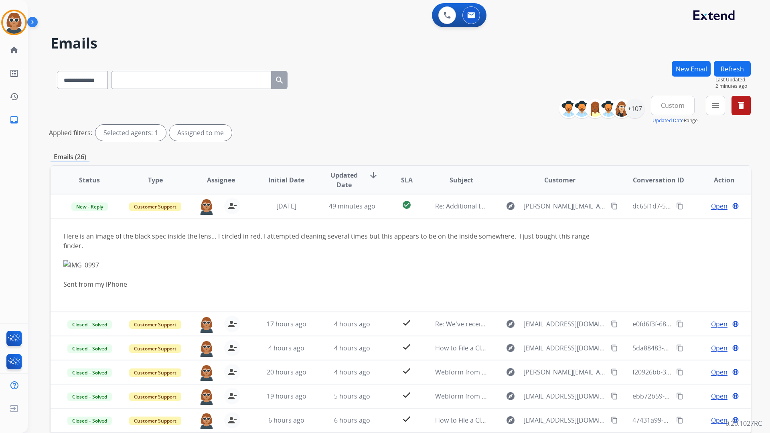
click at [390, 114] on div "**********" at bounding box center [401, 120] width 700 height 48
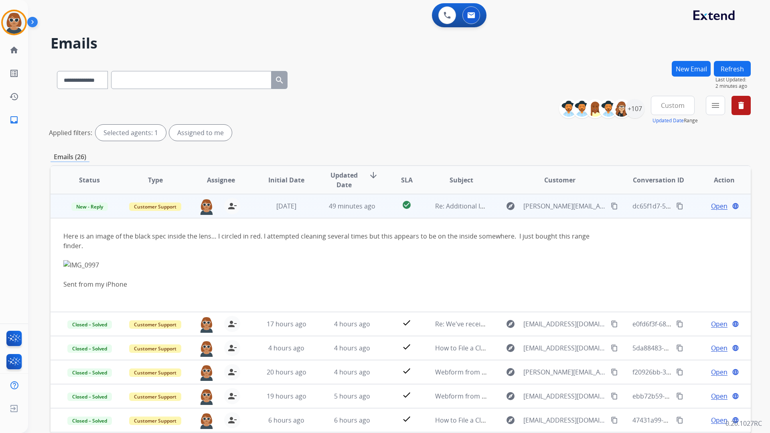
click at [313, 215] on td "49 minutes ago" at bounding box center [346, 206] width 66 height 24
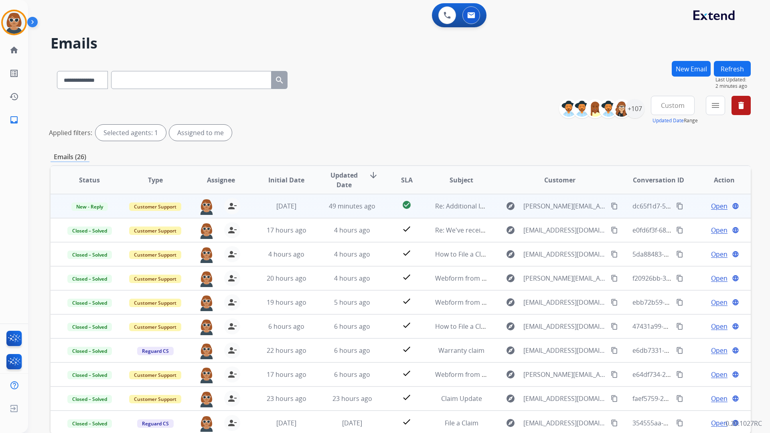
click at [711, 210] on span "Open" at bounding box center [719, 206] width 16 height 10
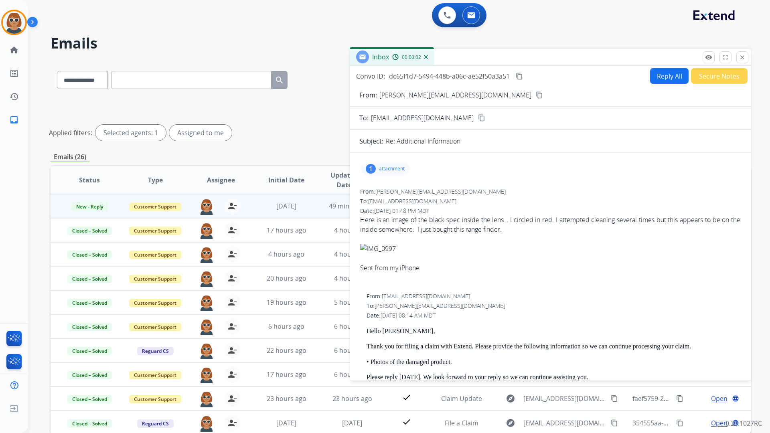
click at [389, 171] on p "attachment" at bounding box center [392, 169] width 26 height 6
click at [464, 185] on mat-icon "download" at bounding box center [465, 187] width 7 height 7
click at [468, 188] on mat-icon "download" at bounding box center [465, 187] width 7 height 7
click at [397, 194] on div at bounding box center [389, 191] width 40 height 28
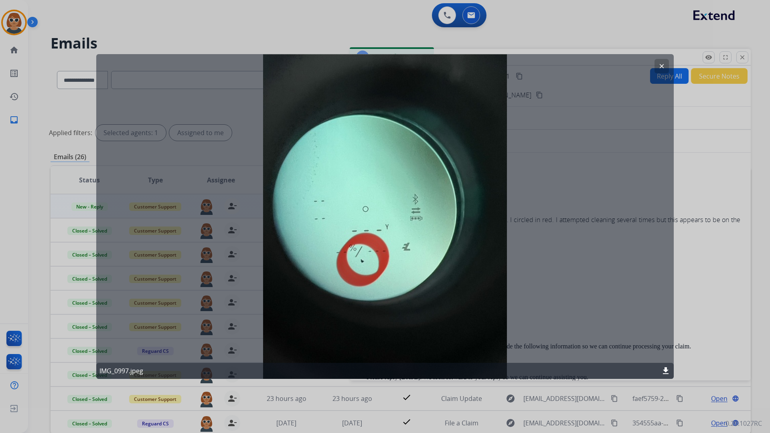
click at [659, 65] on mat-icon "clear" at bounding box center [661, 66] width 7 height 7
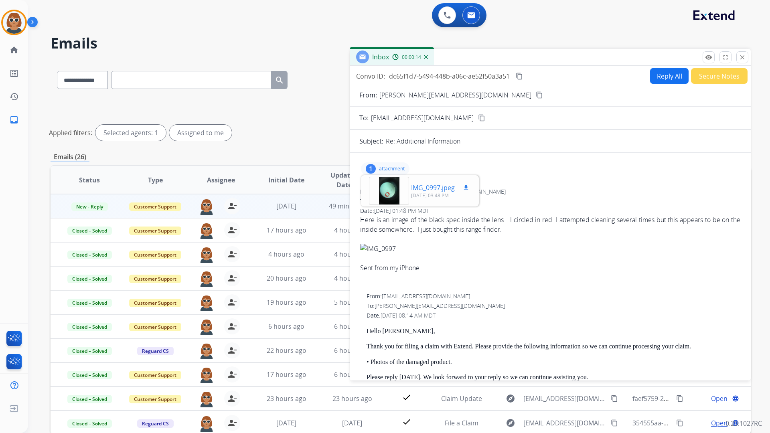
click at [397, 194] on div at bounding box center [389, 191] width 40 height 28
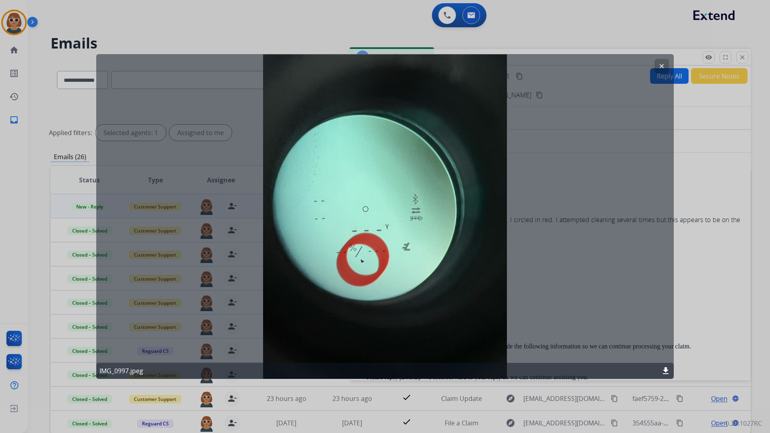
click at [390, 259] on div "clear IMG_0997.jpeg download" at bounding box center [384, 216] width 577 height 325
click at [561, 263] on div "clear IMG_0997.jpeg download" at bounding box center [384, 216] width 577 height 325
click at [407, 231] on div "clear IMG_0997.jpeg download" at bounding box center [384, 216] width 577 height 325
click at [655, 67] on button "clear" at bounding box center [661, 66] width 14 height 14
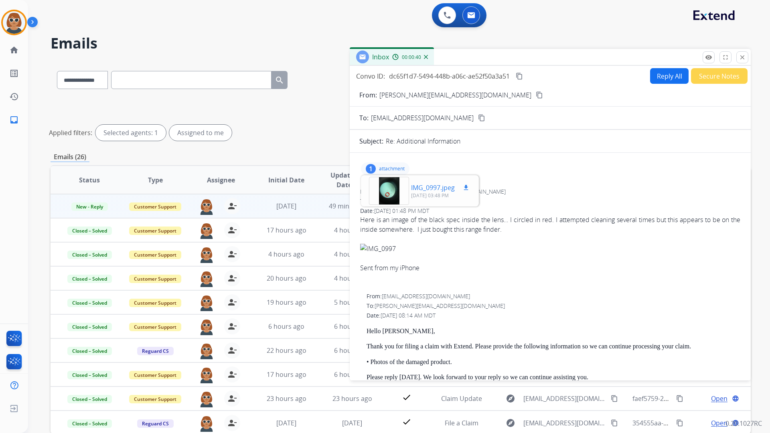
click at [392, 185] on div at bounding box center [389, 191] width 40 height 28
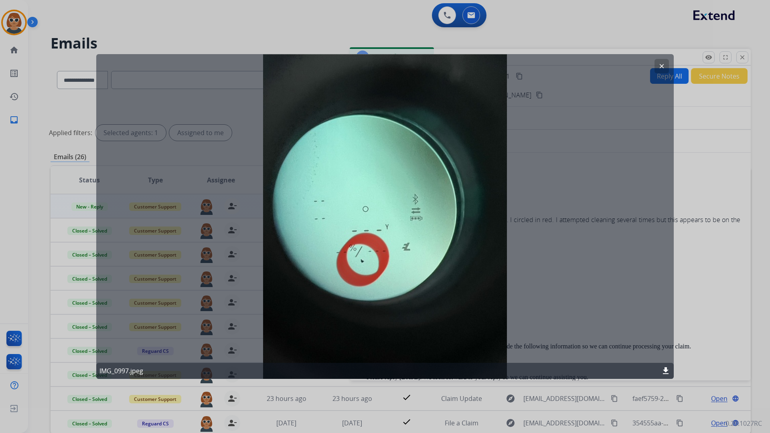
click at [368, 251] on div "clear IMG_0997.jpeg download" at bounding box center [384, 216] width 577 height 325
click at [657, 68] on button "clear" at bounding box center [661, 66] width 14 height 14
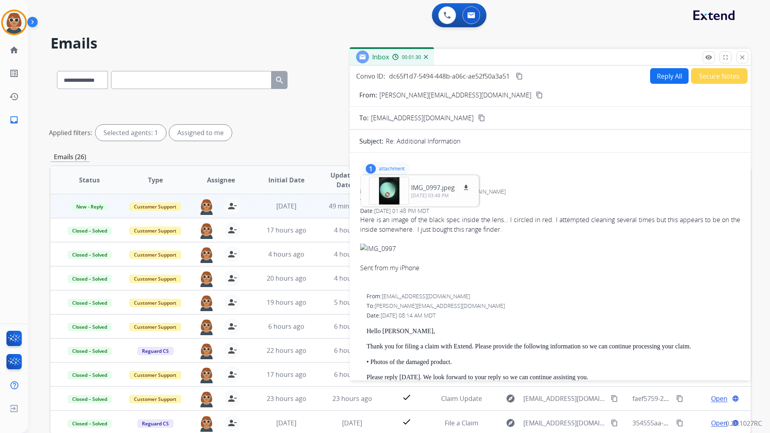
click at [395, 169] on p "attachment" at bounding box center [392, 169] width 26 height 6
click at [396, 168] on p "attachment" at bounding box center [392, 169] width 26 height 6
drag, startPoint x: 396, startPoint y: 168, endPoint x: 390, endPoint y: 170, distance: 6.9
click at [390, 170] on p "attachment" at bounding box center [392, 169] width 26 height 6
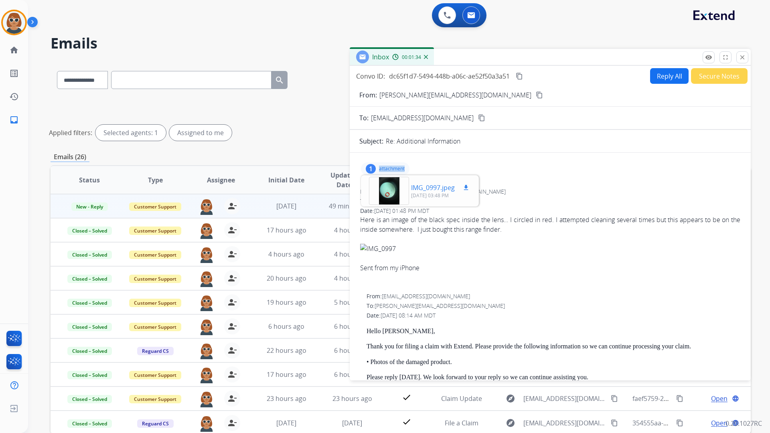
click at [470, 188] on button "download" at bounding box center [466, 188] width 10 height 10
click at [465, 188] on mat-icon "download" at bounding box center [465, 187] width 7 height 7
click at [402, 168] on p "attachment" at bounding box center [392, 169] width 26 height 6
drag, startPoint x: 402, startPoint y: 168, endPoint x: 396, endPoint y: 168, distance: 6.4
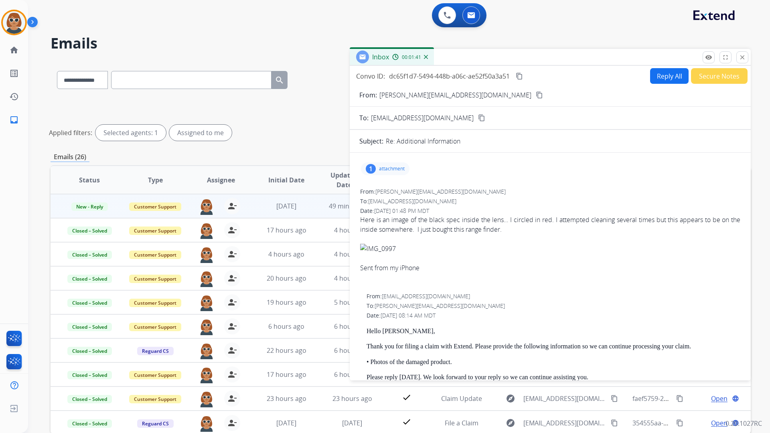
click at [396, 168] on p "attachment" at bounding box center [392, 169] width 26 height 6
click at [393, 170] on p "attachment" at bounding box center [392, 169] width 26 height 6
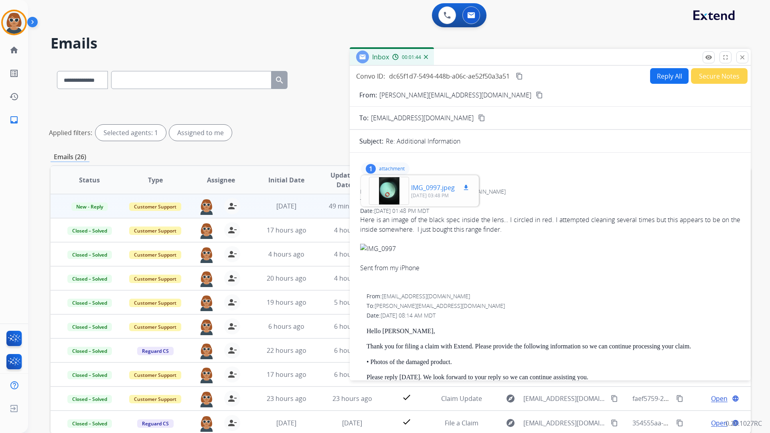
click at [394, 190] on div at bounding box center [389, 191] width 40 height 28
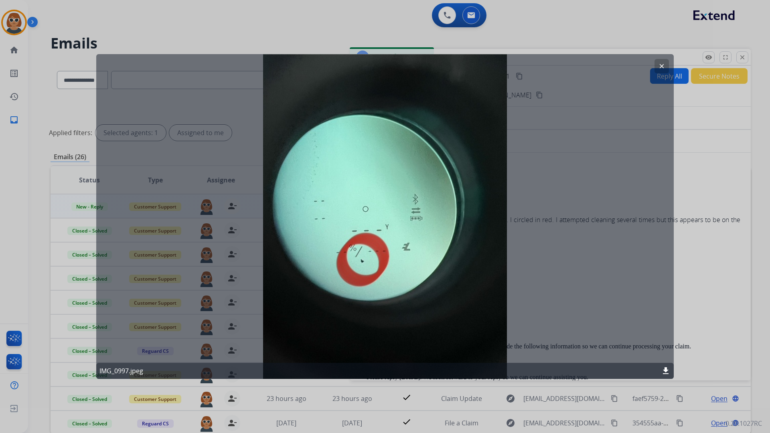
click at [664, 368] on mat-icon "download" at bounding box center [666, 371] width 10 height 10
click at [666, 371] on mat-icon "download" at bounding box center [666, 371] width 10 height 10
click at [660, 64] on mat-icon "clear" at bounding box center [661, 66] width 7 height 7
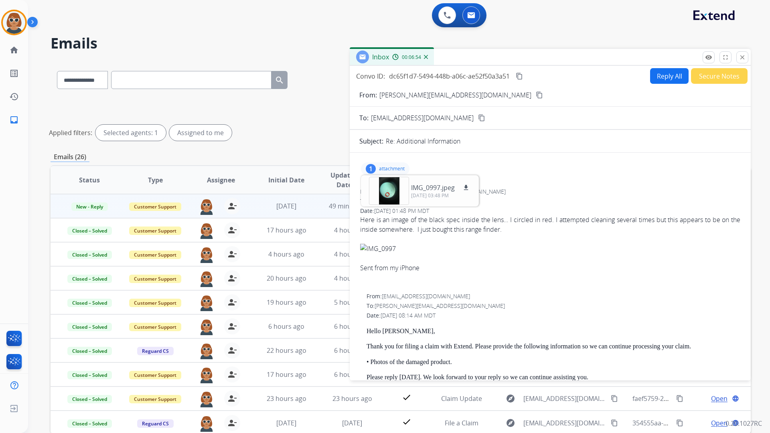
click at [372, 223] on span "Here is an image of the black spec inside the lens… I circled in red. I attempt…" at bounding box center [550, 248] width 380 height 67
click at [515, 219] on span "Here is an image of the black spec inside the lens… I circled in red. I attempt…" at bounding box center [550, 248] width 380 height 67
click at [509, 219] on span "Here is an image of the black spec inside the lens… I circled in red. I attempt…" at bounding box center [550, 248] width 380 height 67
click at [432, 219] on span "Here is an image of the black spec inside the lens… I circled in red. I attempt…" at bounding box center [550, 248] width 380 height 67
click at [364, 220] on span "Here is an image of the black spec inside the lens… I circled in red. I attempt…" at bounding box center [550, 248] width 380 height 67
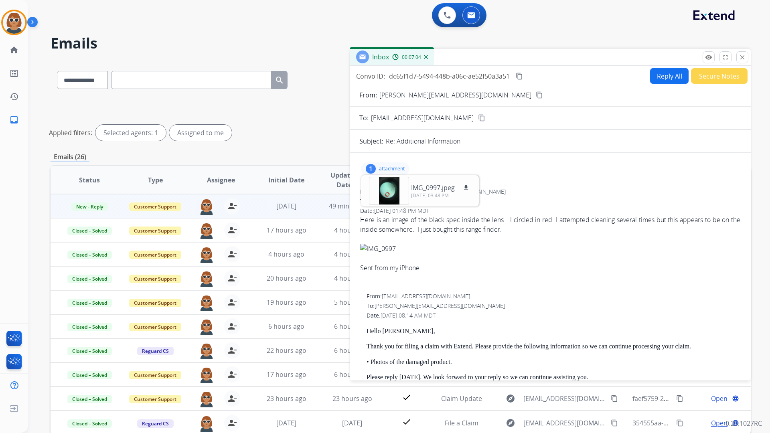
drag, startPoint x: 359, startPoint y: 220, endPoint x: 518, endPoint y: 232, distance: 159.2
click at [518, 232] on div "From: ryan.metz4@yahoo.com To: support@extend.com Date: 10/02/2025 - 01:48 PM M…" at bounding box center [550, 238] width 382 height 103
copy span "Here is an image of the black spec inside the lens… I circled in red. I attempt…"
click at [747, 57] on button "close Close" at bounding box center [742, 57] width 12 height 12
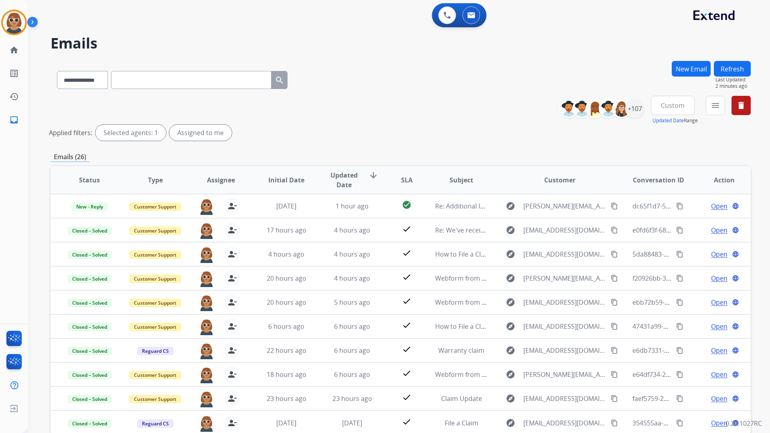
click at [474, 104] on div "**********" at bounding box center [401, 120] width 700 height 48
click at [6, 19] on img at bounding box center [14, 22] width 22 height 22
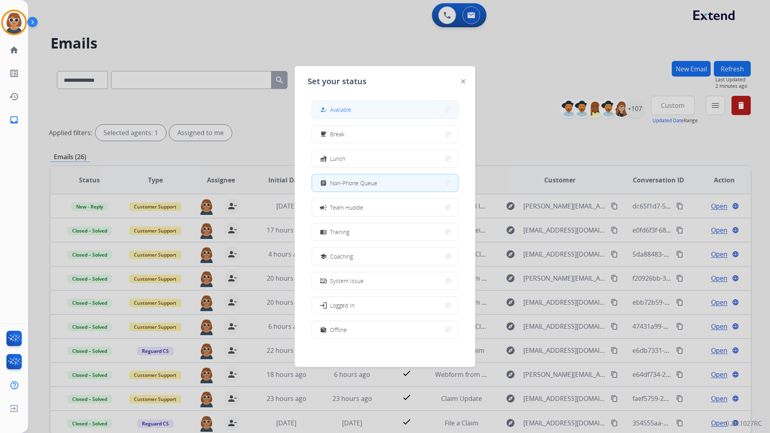
click at [354, 113] on button "how_to_reg Available" at bounding box center [385, 109] width 146 height 17
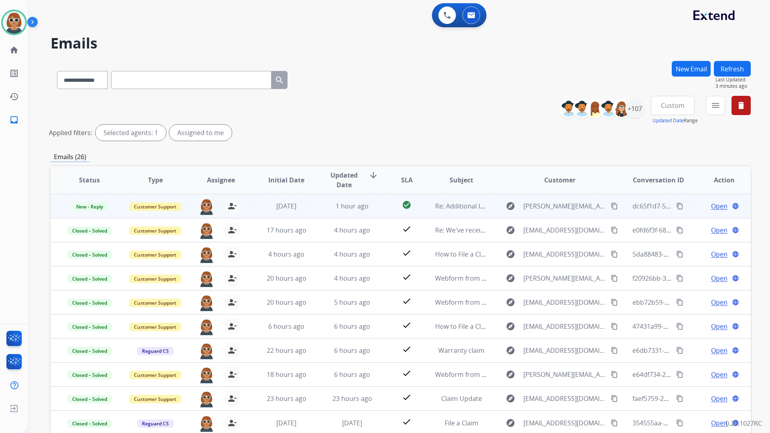
click at [611, 207] on mat-icon "content_copy" at bounding box center [614, 205] width 7 height 7
click at [713, 210] on span "Open" at bounding box center [719, 206] width 16 height 10
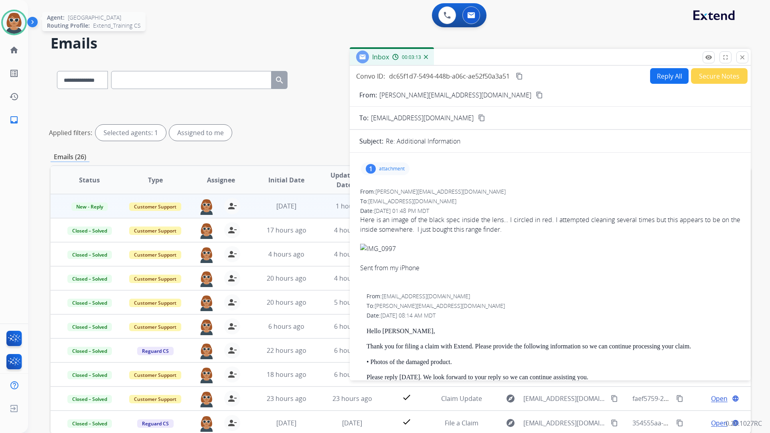
click at [9, 21] on img at bounding box center [14, 22] width 22 height 22
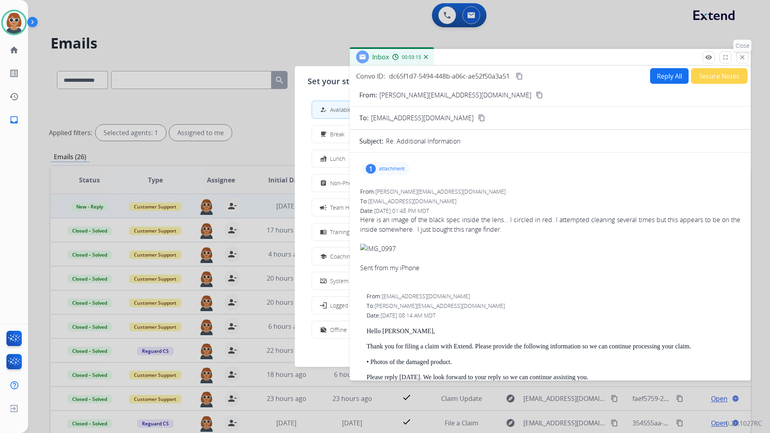
click at [744, 58] on mat-icon "close" at bounding box center [742, 57] width 7 height 7
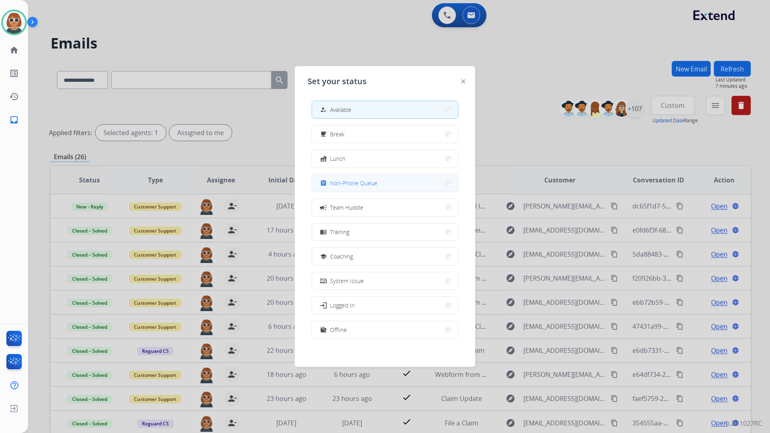
click at [382, 187] on button "assignment Non-Phone Queue" at bounding box center [385, 182] width 146 height 17
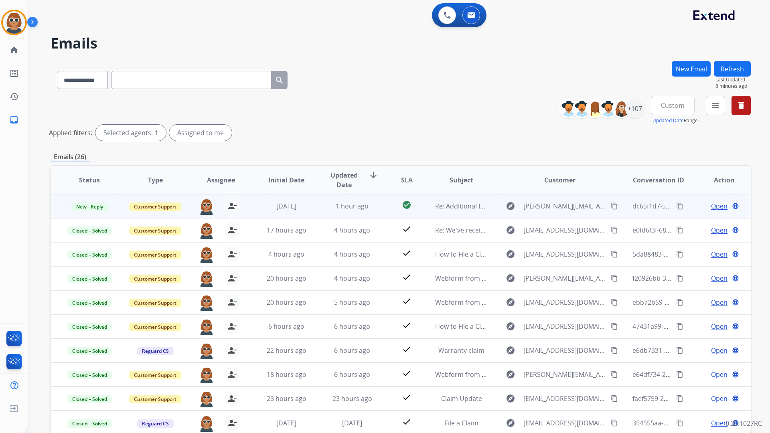
click at [718, 208] on span "Open" at bounding box center [719, 206] width 16 height 10
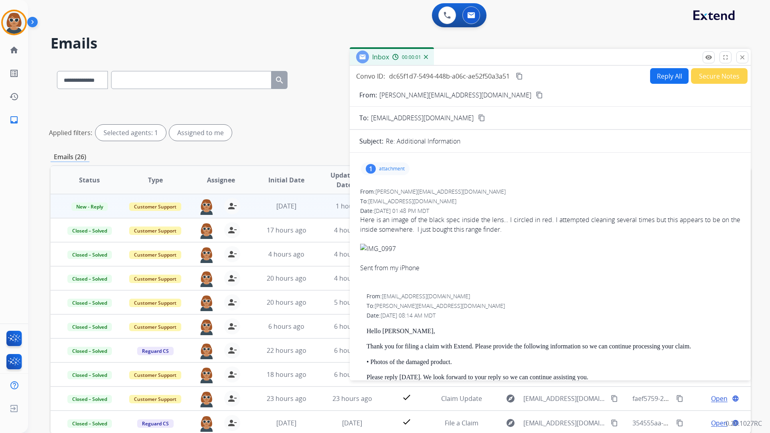
click at [657, 83] on button "Reply All" at bounding box center [669, 76] width 38 height 16
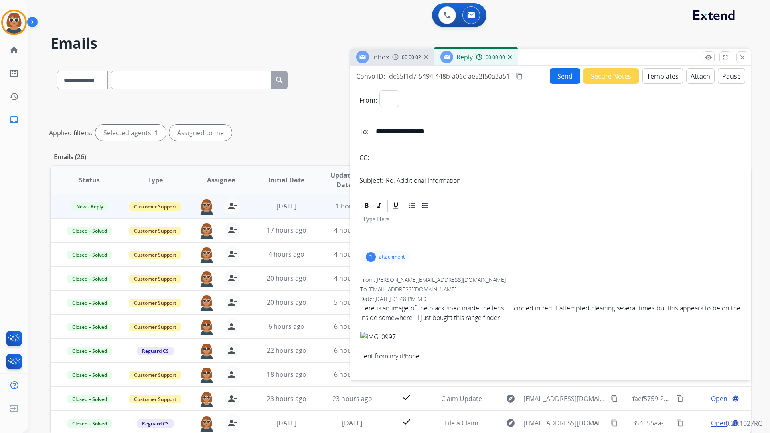
select select "**********"
click at [666, 79] on button "Templates" at bounding box center [662, 76] width 40 height 16
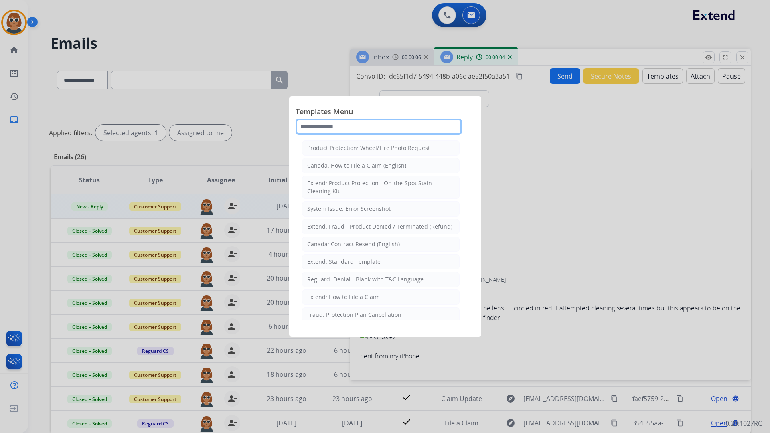
click at [338, 123] on input "text" at bounding box center [379, 127] width 166 height 16
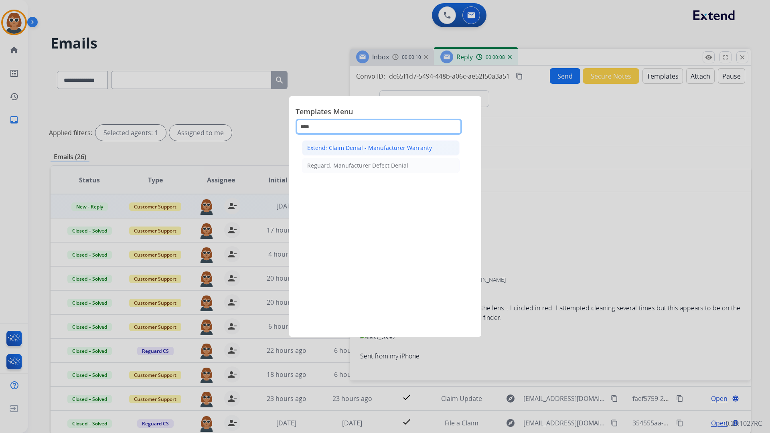
type input "****"
click at [370, 154] on li "Extend: Claim Denial - Manufacturer Warranty" at bounding box center [381, 147] width 158 height 15
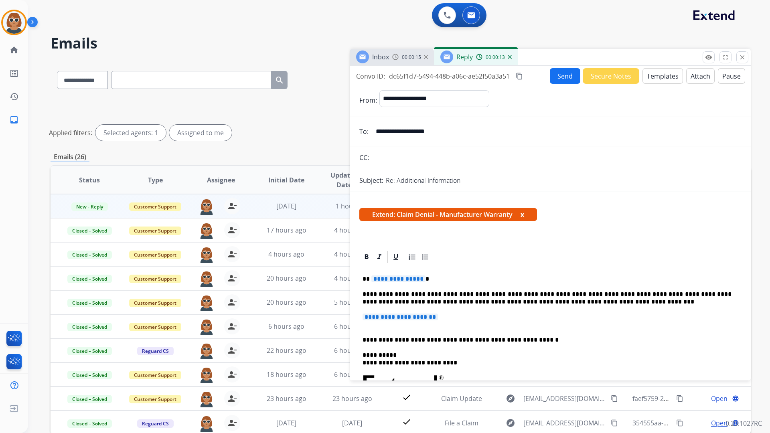
click at [395, 277] on span "**********" at bounding box center [398, 278] width 54 height 7
select select "**********"
click at [391, 319] on span "**********" at bounding box center [399, 317] width 75 height 7
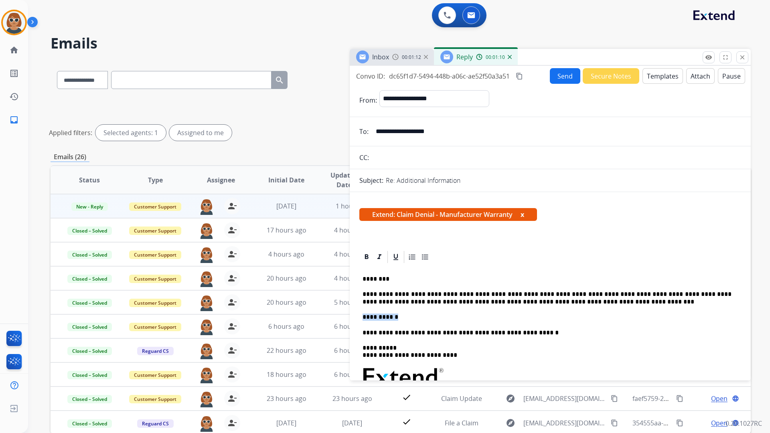
drag, startPoint x: 398, startPoint y: 318, endPoint x: 354, endPoint y: 317, distance: 44.1
click at [519, 77] on mat-icon "content_copy" at bounding box center [519, 76] width 7 height 7
click at [557, 77] on button "Send" at bounding box center [565, 76] width 30 height 16
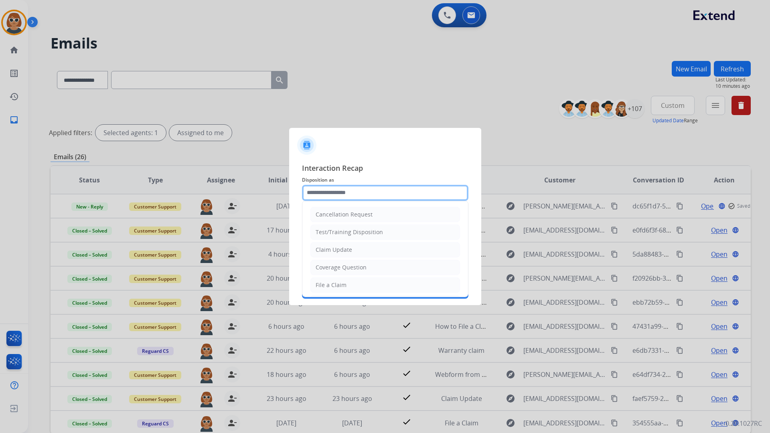
click at [381, 194] on input "text" at bounding box center [385, 193] width 166 height 16
click at [358, 245] on li "Claim Update" at bounding box center [385, 249] width 150 height 15
type input "**********"
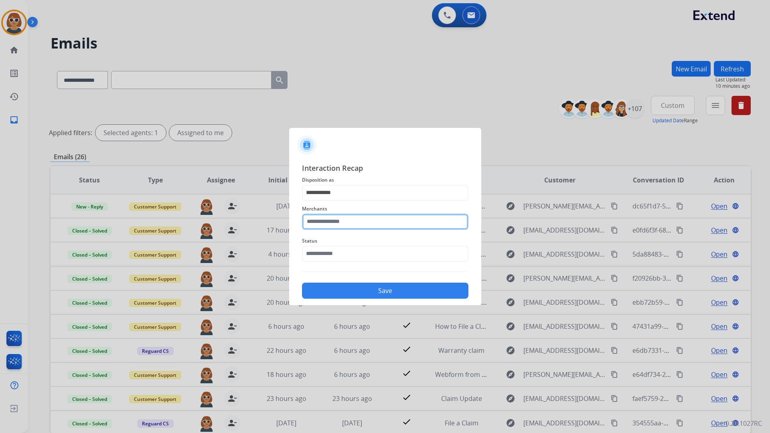
click at [352, 223] on input "text" at bounding box center [385, 222] width 166 height 16
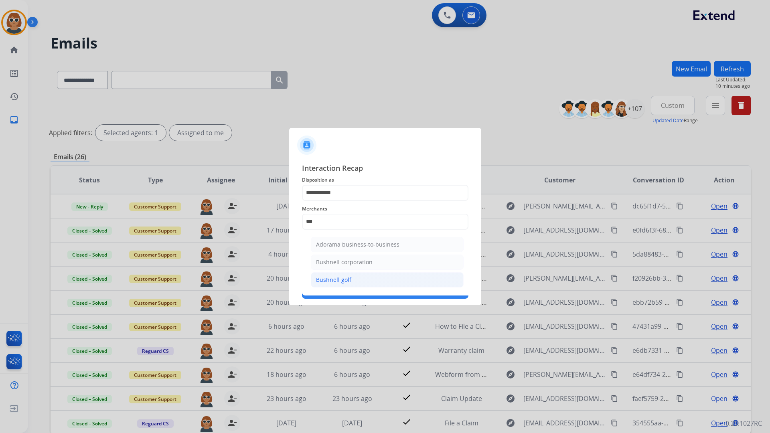
click at [341, 285] on li "Bushnell golf" at bounding box center [387, 279] width 153 height 15
type input "**********"
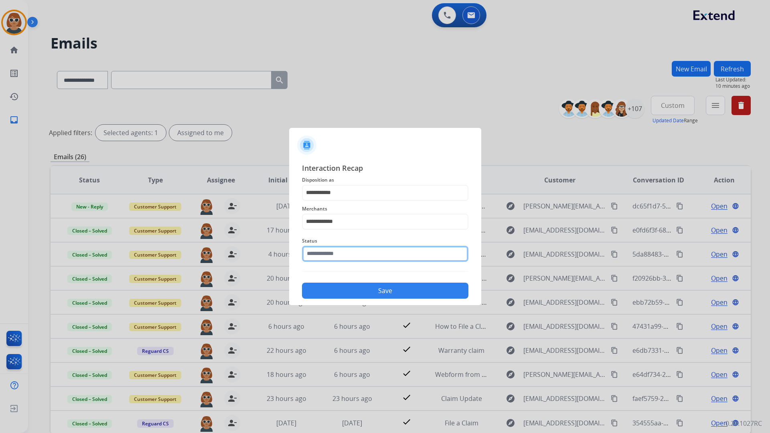
click at [342, 253] on input "text" at bounding box center [385, 254] width 166 height 16
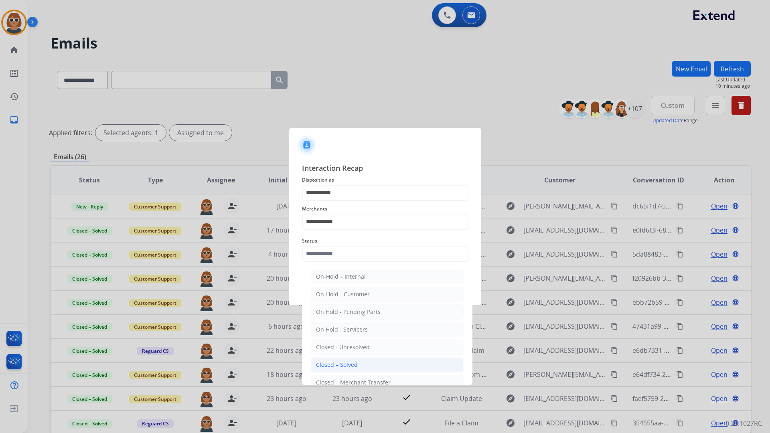
click at [340, 361] on div "Closed – Solved" at bounding box center [337, 365] width 42 height 8
type input "**********"
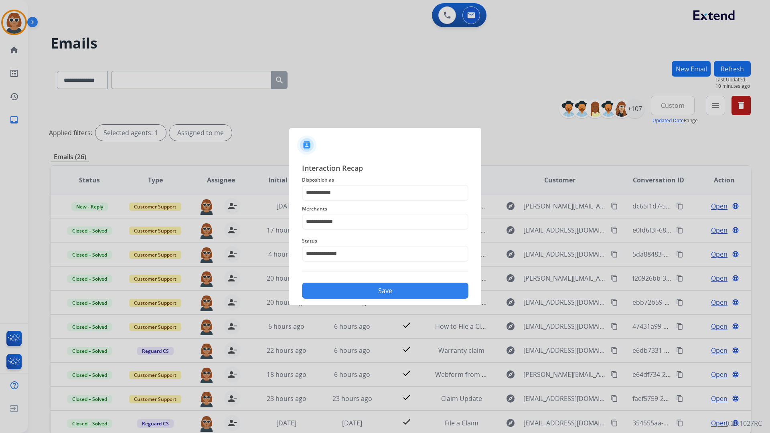
click at [374, 281] on div "Save" at bounding box center [385, 288] width 166 height 21
click at [374, 286] on button "Save" at bounding box center [385, 291] width 166 height 16
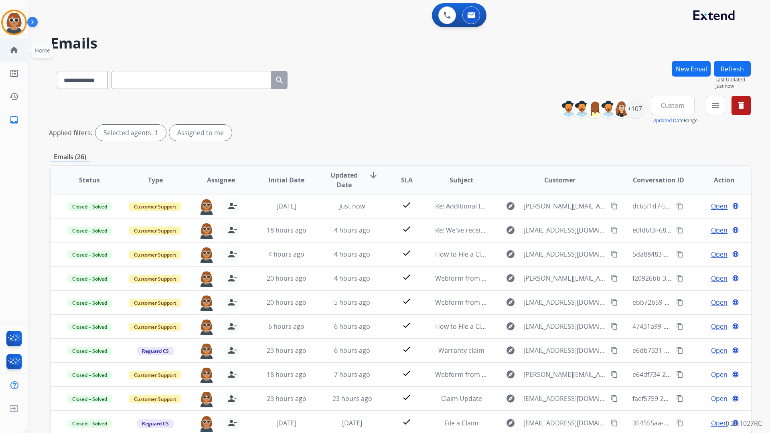
click at [12, 52] on mat-icon "home" at bounding box center [14, 50] width 10 height 10
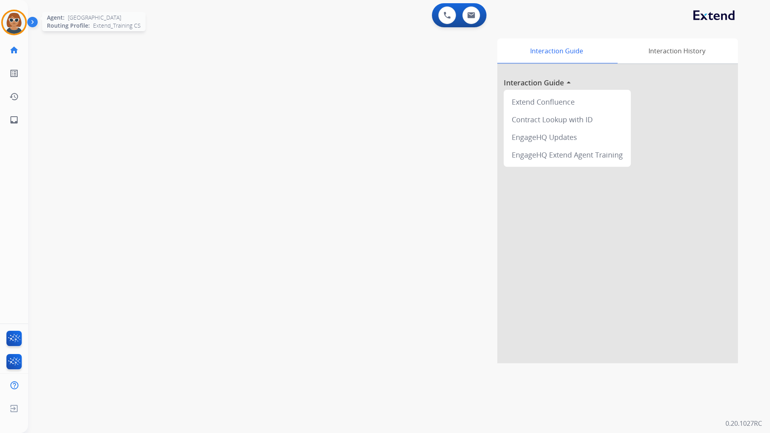
click at [9, 16] on img at bounding box center [14, 22] width 22 height 22
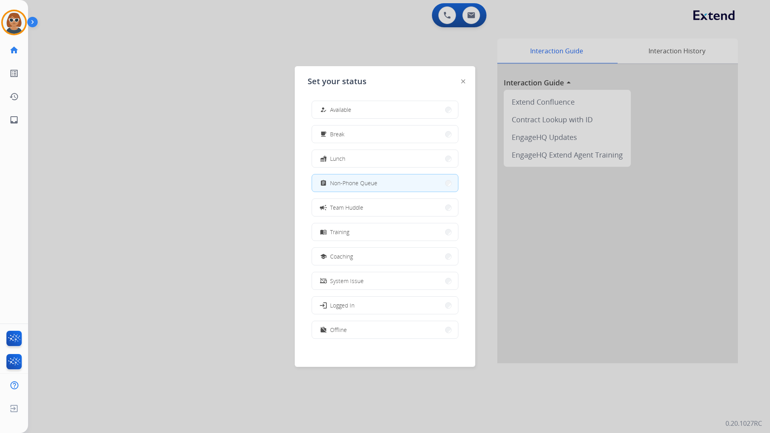
click at [351, 209] on span "Team Huddle" at bounding box center [346, 207] width 33 height 8
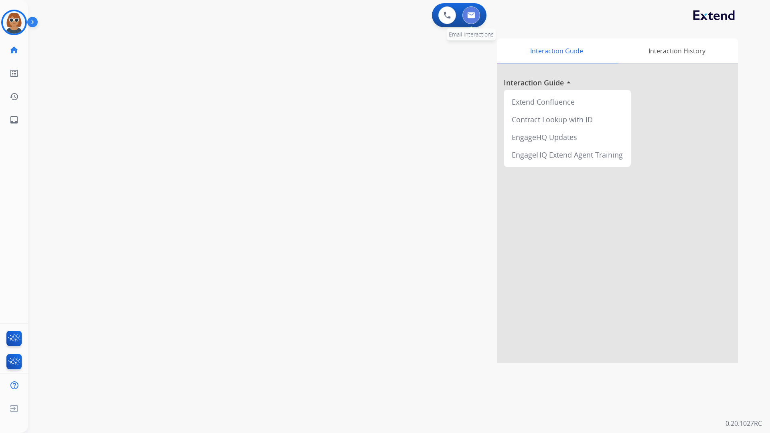
click at [474, 10] on button at bounding box center [471, 15] width 18 height 18
select select "**********"
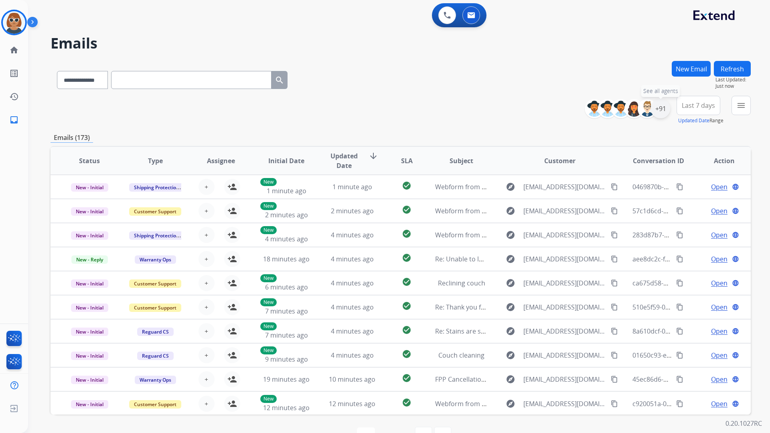
click at [662, 108] on div "+91" at bounding box center [660, 108] width 19 height 19
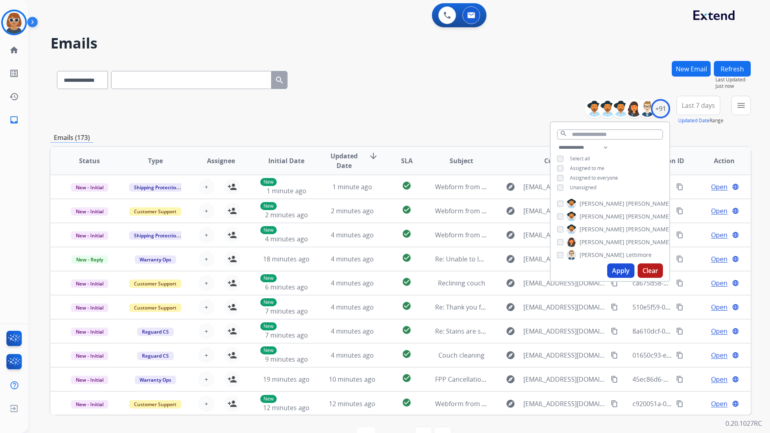
click at [617, 270] on button "Apply" at bounding box center [620, 270] width 27 height 14
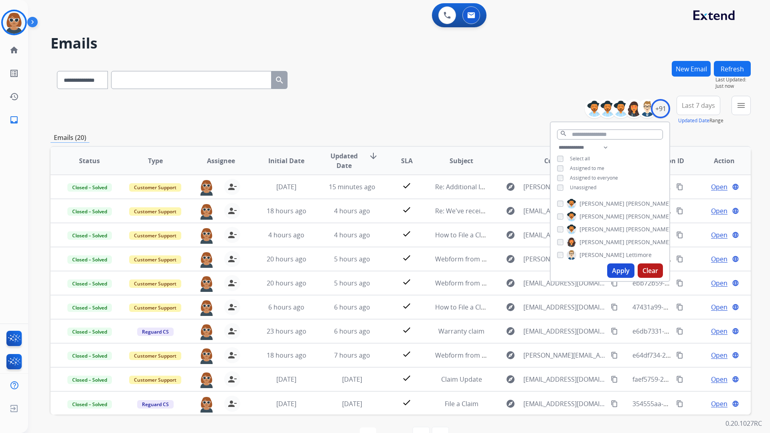
click at [709, 110] on button "Last 7 days" at bounding box center [698, 105] width 44 height 19
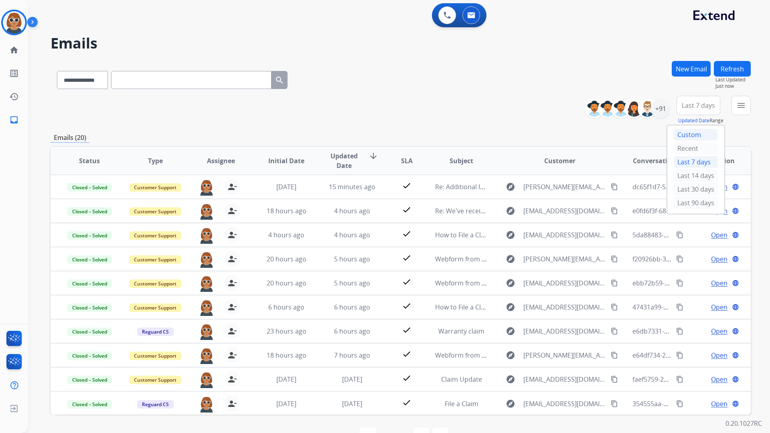
click at [688, 133] on div "Custom" at bounding box center [696, 135] width 44 height 12
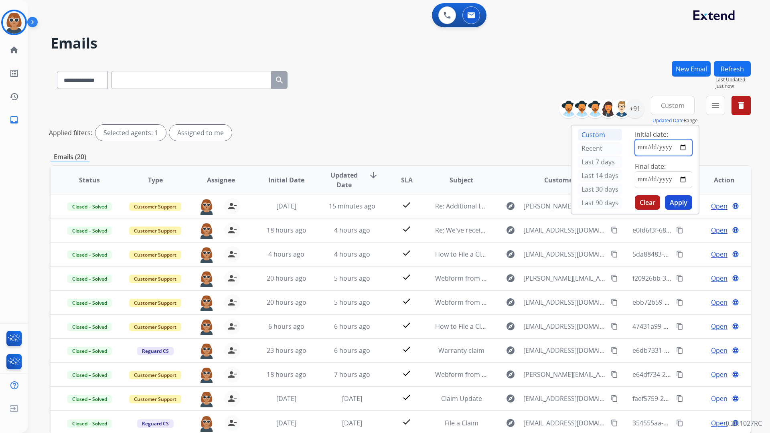
click at [685, 148] on input "date" at bounding box center [663, 147] width 57 height 17
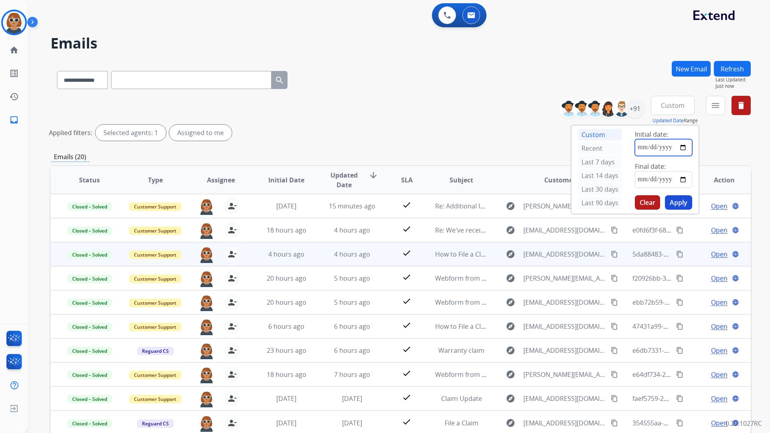
type input "**********"
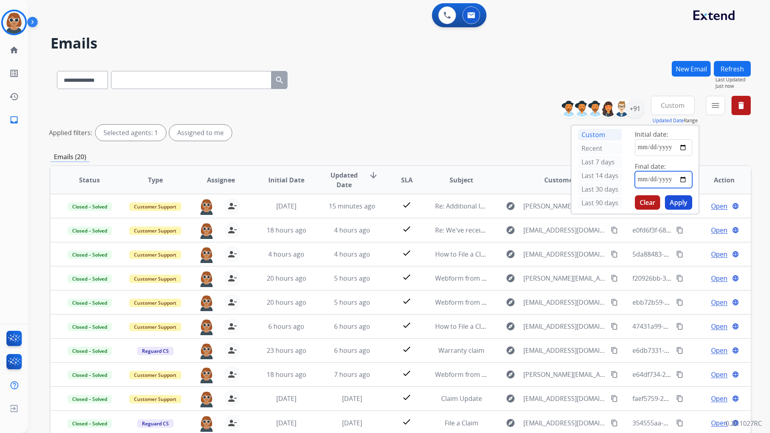
click at [684, 179] on input "date" at bounding box center [663, 179] width 57 height 17
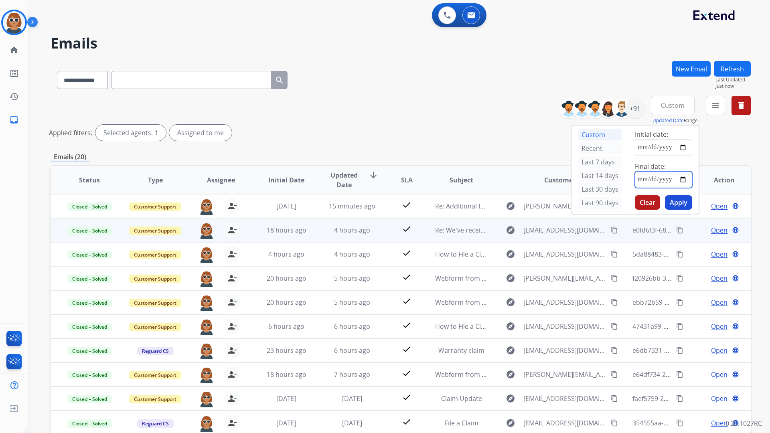
type input "**********"
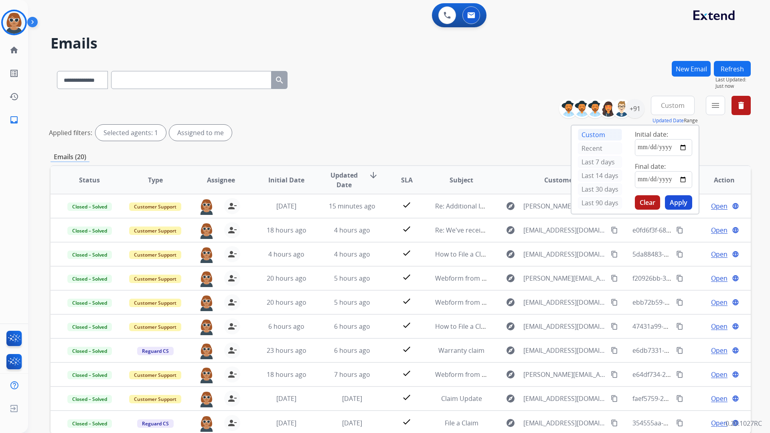
click at [678, 204] on button "Apply" at bounding box center [678, 202] width 27 height 14
click at [507, 112] on div "**********" at bounding box center [401, 120] width 700 height 48
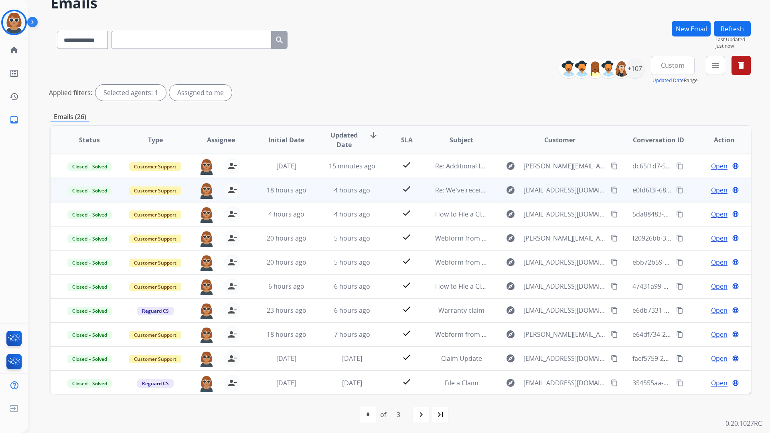
scroll to position [1, 0]
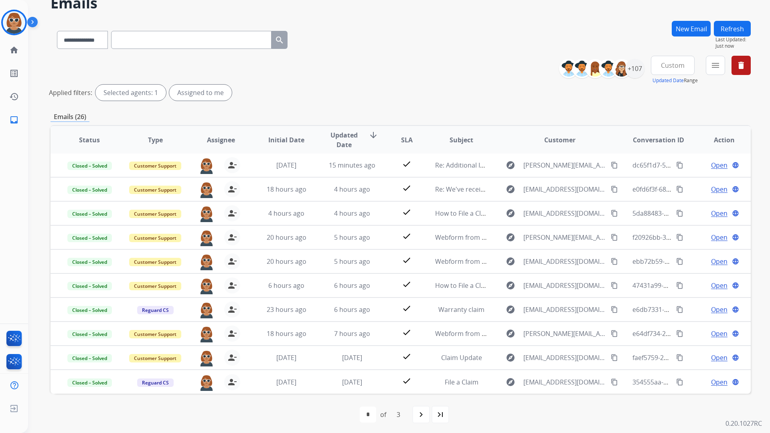
click at [417, 415] on mat-icon "navigate_next" at bounding box center [421, 415] width 10 height 10
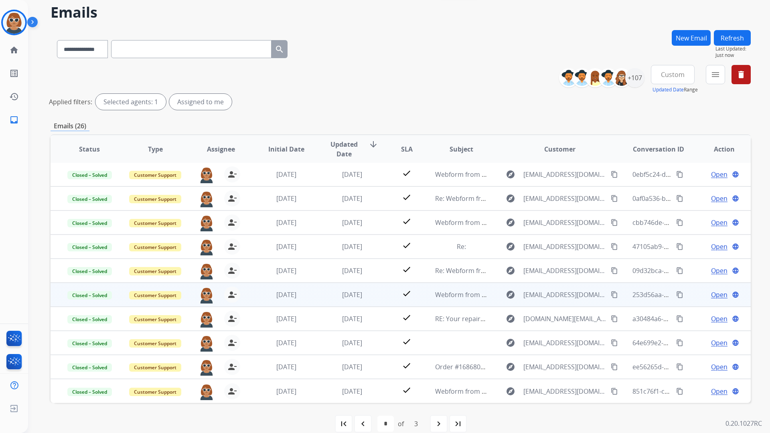
scroll to position [43, 0]
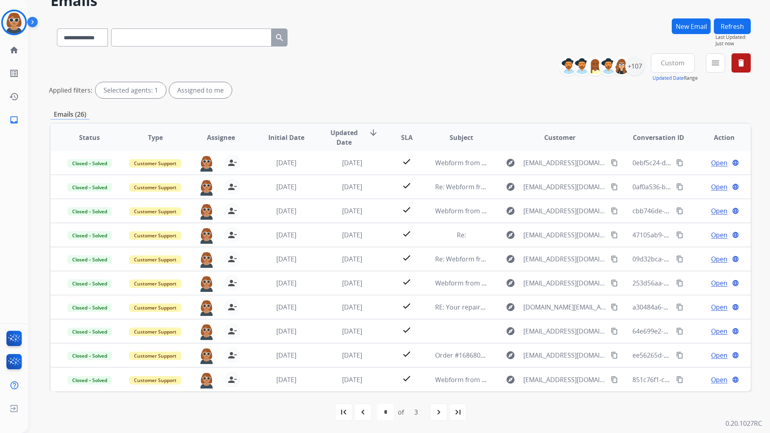
drag, startPoint x: 364, startPoint y: 411, endPoint x: 367, endPoint y: 405, distance: 7.4
click at [365, 410] on mat-icon "navigate_before" at bounding box center [363, 412] width 10 height 10
select select "*"
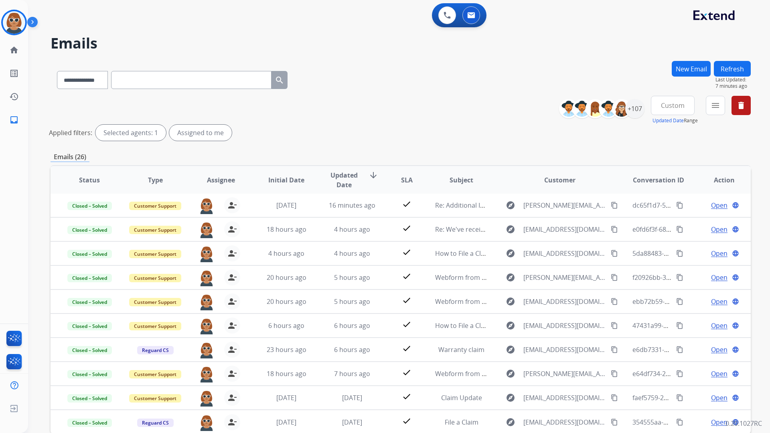
click at [439, 91] on div "**********" at bounding box center [401, 78] width 700 height 35
drag, startPoint x: 442, startPoint y: 45, endPoint x: 476, endPoint y: 51, distance: 34.2
click at [446, 45] on h2 "Emails" at bounding box center [401, 43] width 700 height 16
click at [18, 20] on img at bounding box center [14, 22] width 22 height 22
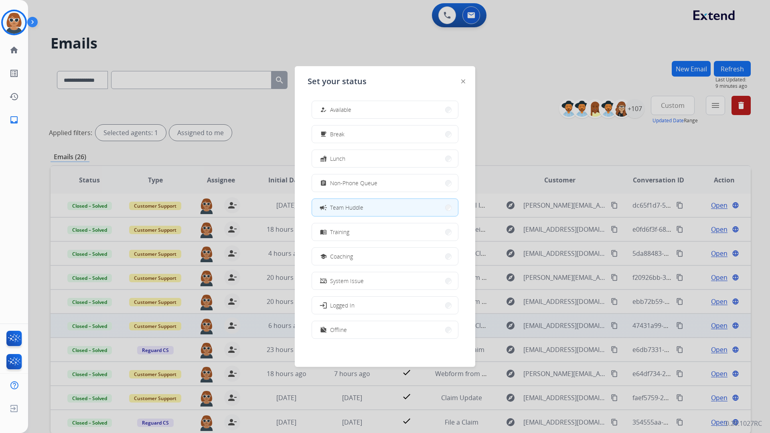
click at [377, 328] on button "work_off Offline" at bounding box center [385, 329] width 146 height 17
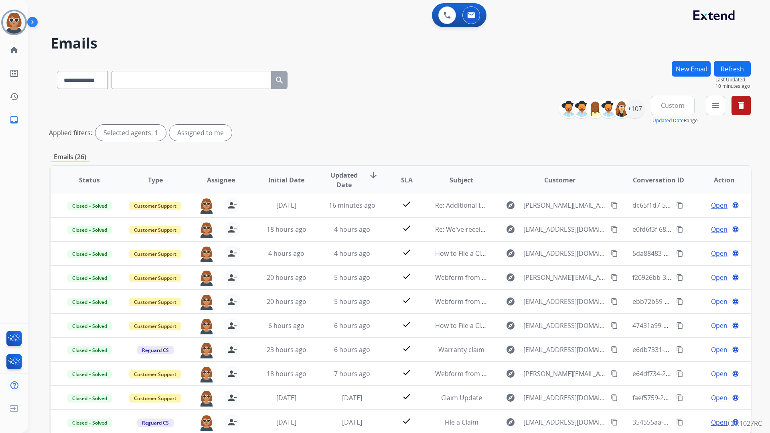
click at [652, 17] on div "0 Voice Interactions 0 Email Interactions" at bounding box center [394, 16] width 713 height 26
click at [455, 55] on div "**********" at bounding box center [389, 245] width 723 height 433
click at [22, 22] on img at bounding box center [14, 22] width 22 height 22
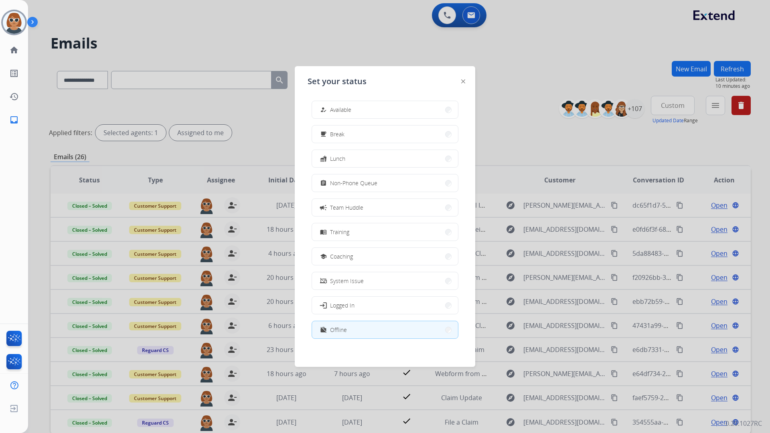
click at [346, 332] on span "Offline" at bounding box center [338, 330] width 17 height 8
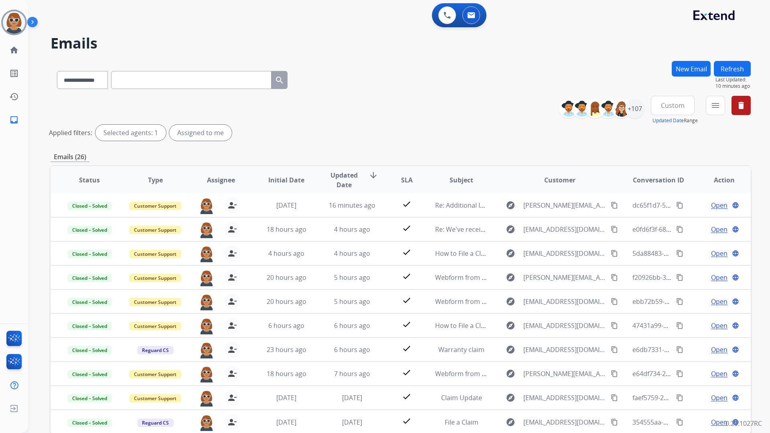
click at [391, 85] on div "**********" at bounding box center [401, 78] width 700 height 35
click at [10, 415] on img at bounding box center [14, 408] width 14 height 15
click at [14, 403] on img at bounding box center [14, 408] width 14 height 15
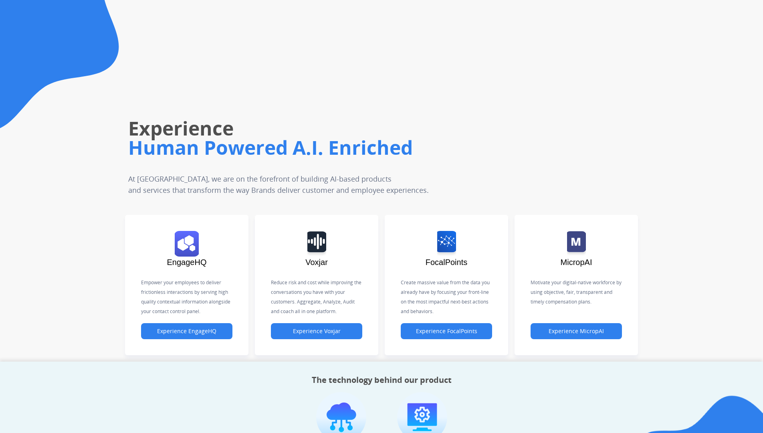
drag, startPoint x: 687, startPoint y: 114, endPoint x: 719, endPoint y: 110, distance: 32.0
click at [688, 114] on div "Experience Human Powered A.I. Enriched At [GEOGRAPHIC_DATA], we are on the fore…" at bounding box center [429, 114] width 667 height 164
